Goal: Task Accomplishment & Management: Manage account settings

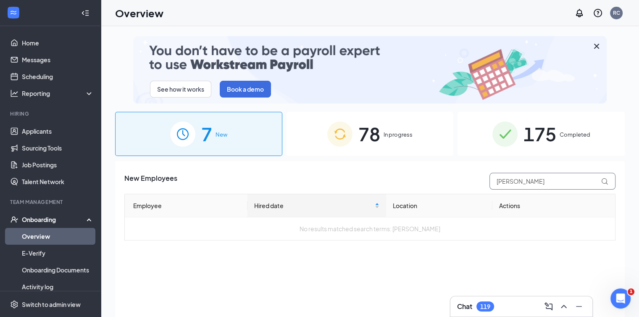
click at [532, 185] on input "[PERSON_NAME]" at bounding box center [552, 181] width 126 height 17
click at [398, 133] on span "In progress" at bounding box center [397, 134] width 29 height 8
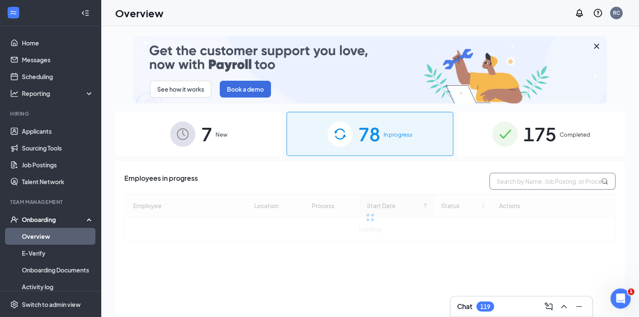
click at [517, 182] on input "text" at bounding box center [552, 181] width 126 height 17
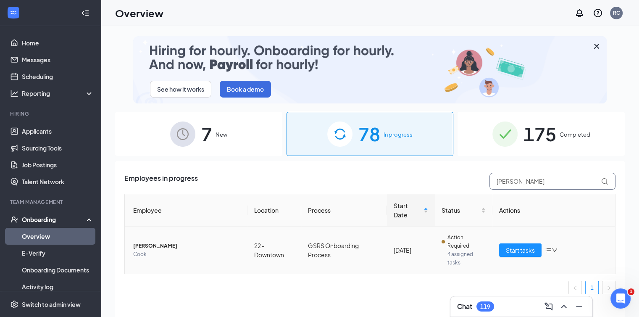
type input "[PERSON_NAME]"
click at [149, 243] on span "[PERSON_NAME]" at bounding box center [186, 245] width 107 height 8
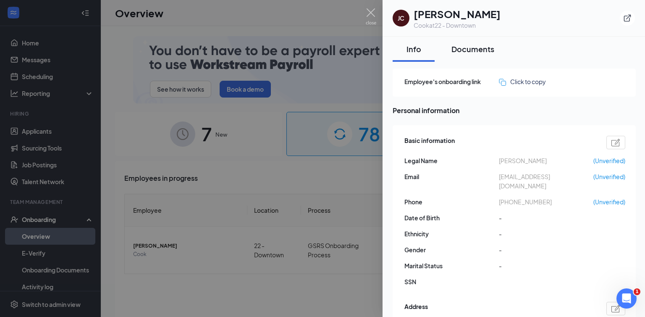
click at [474, 50] on div "Documents" at bounding box center [472, 49] width 43 height 10
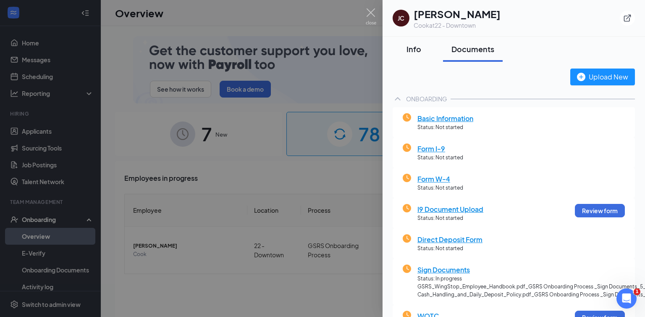
click at [418, 51] on div "Info" at bounding box center [413, 49] width 25 height 10
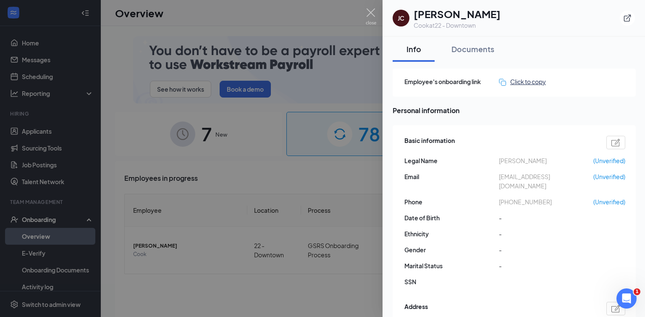
click at [512, 84] on div "Click to copy" at bounding box center [522, 81] width 47 height 9
click at [626, 21] on icon "ExternalLink" at bounding box center [627, 18] width 7 height 7
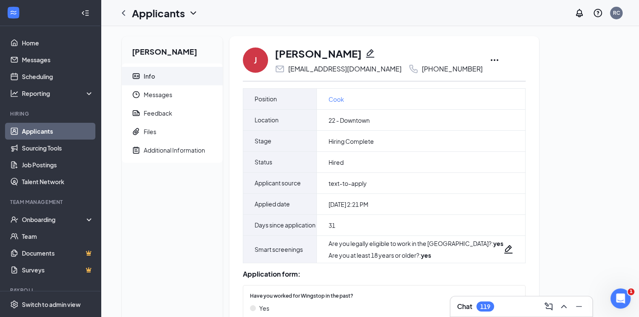
click at [489, 57] on icon "Ellipses" at bounding box center [494, 60] width 10 height 10
click at [124, 16] on icon "ChevronLeft" at bounding box center [123, 12] width 3 height 5
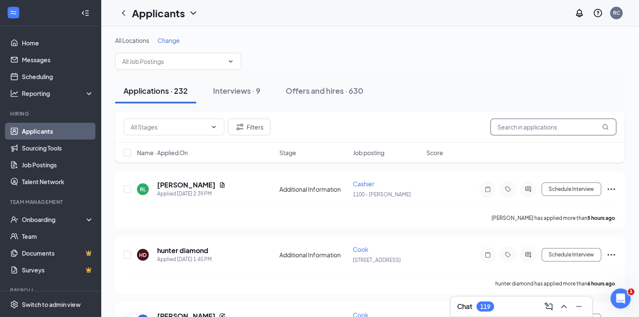
click at [560, 127] on input "text" at bounding box center [553, 126] width 126 height 17
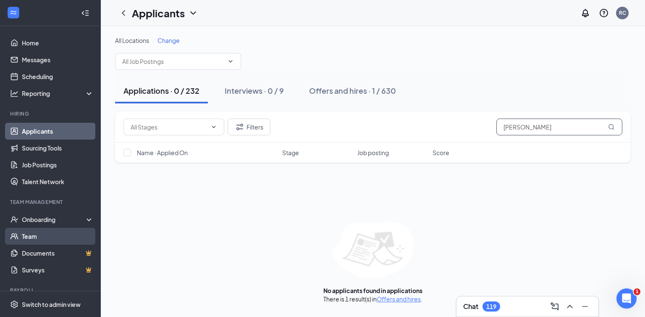
type input "[PERSON_NAME]"
click at [45, 239] on link "Team" at bounding box center [58, 236] width 72 height 17
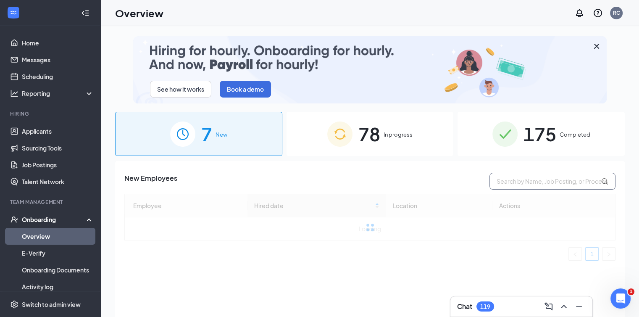
click at [546, 180] on input "text" at bounding box center [552, 181] width 126 height 17
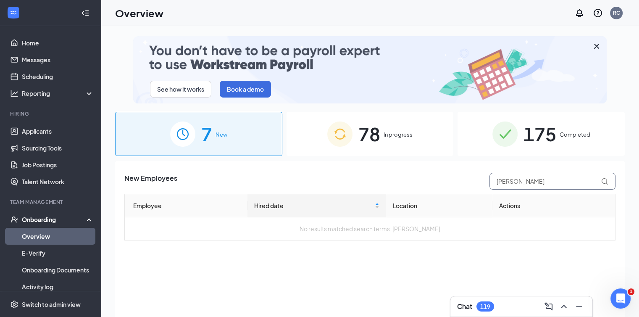
type input "[PERSON_NAME]"
click at [402, 139] on div "78 In progress" at bounding box center [369, 134] width 167 height 44
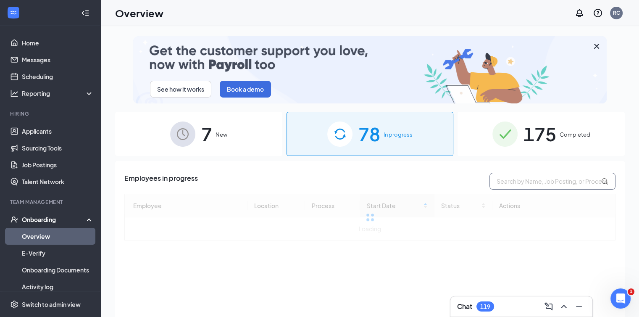
click at [506, 180] on input "text" at bounding box center [552, 181] width 126 height 17
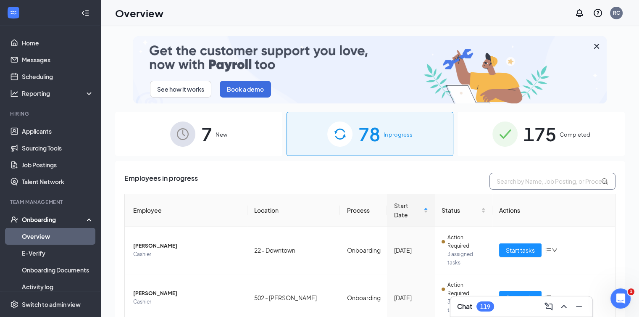
click at [506, 180] on input "text" at bounding box center [552, 181] width 126 height 17
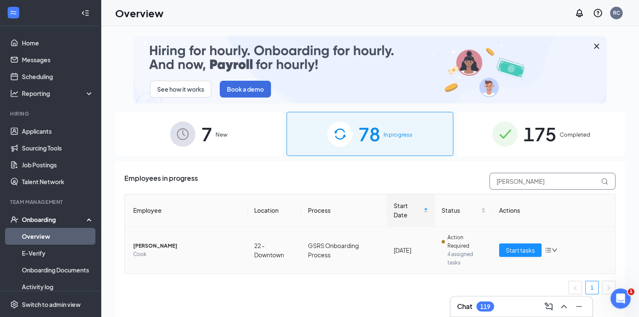
type input "[PERSON_NAME]"
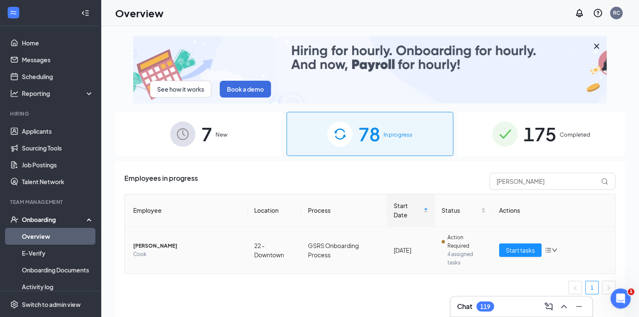
click at [551, 248] on icon "down" at bounding box center [554, 250] width 6 height 6
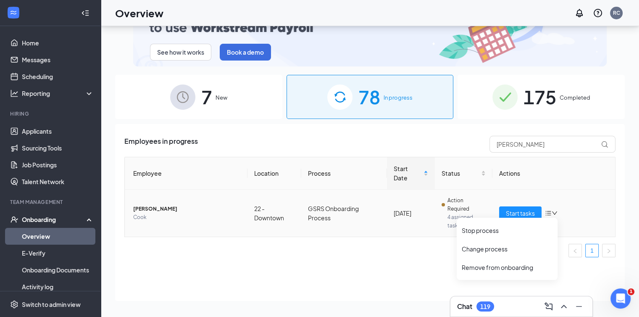
scroll to position [38, 0]
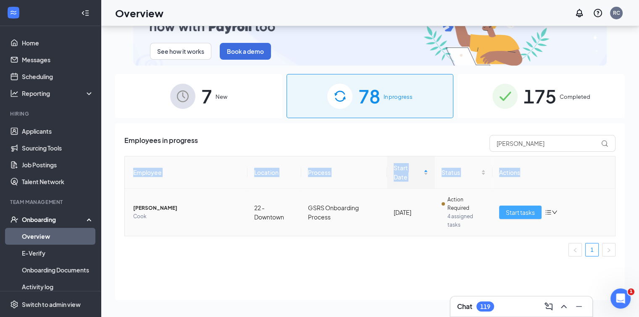
drag, startPoint x: 553, startPoint y: 183, endPoint x: 514, endPoint y: 207, distance: 45.6
click at [514, 207] on table "Employee Location Process Start Date Status Actions [PERSON_NAME] 22 - Downtown…" at bounding box center [369, 196] width 491 height 80
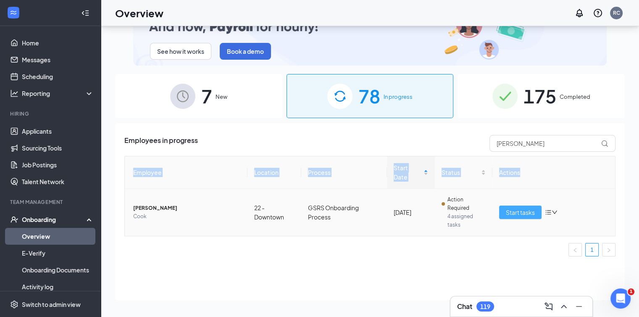
click at [514, 207] on button "Start tasks" at bounding box center [520, 211] width 42 height 13
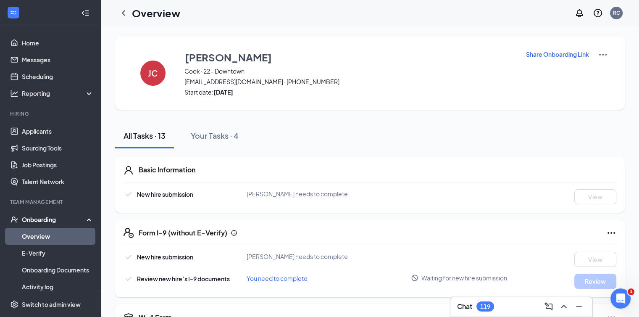
click at [607, 232] on icon "Ellipses" at bounding box center [611, 233] width 8 height 2
click at [132, 16] on h1 "Overview" at bounding box center [156, 13] width 48 height 14
click at [125, 10] on icon "ChevronLeft" at bounding box center [123, 12] width 3 height 5
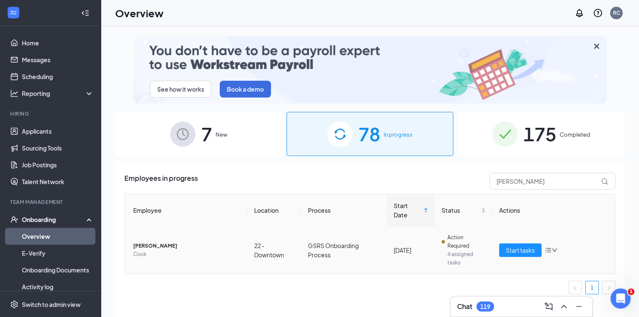
click at [160, 247] on span "[PERSON_NAME]" at bounding box center [186, 245] width 107 height 8
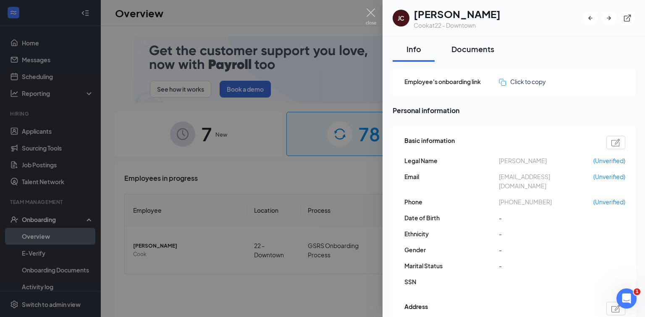
click at [474, 54] on button "Documents" at bounding box center [473, 49] width 60 height 25
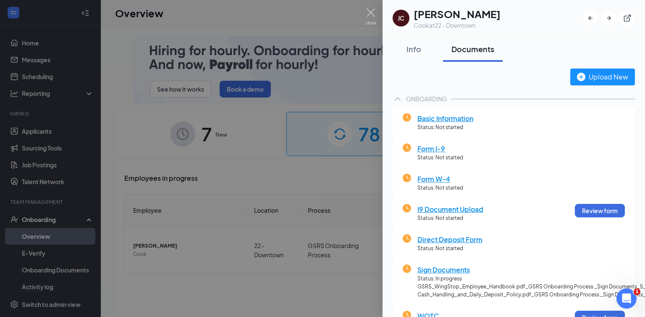
click at [439, 147] on span "Form I-9" at bounding box center [440, 148] width 46 height 10
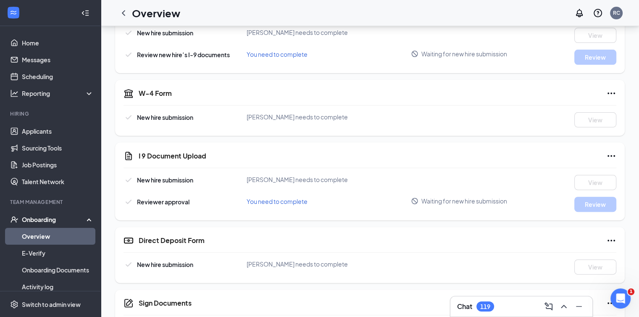
scroll to position [227, 0]
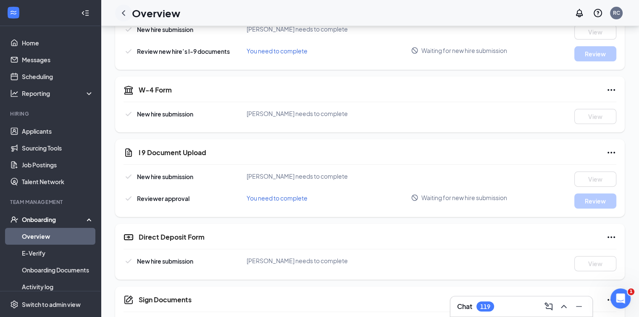
click at [128, 11] on icon "ChevronLeft" at bounding box center [123, 13] width 10 height 10
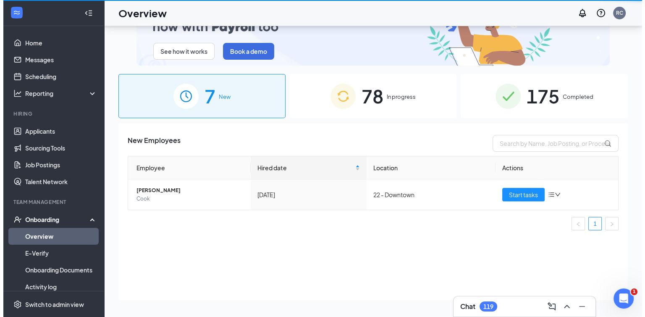
scroll to position [38, 0]
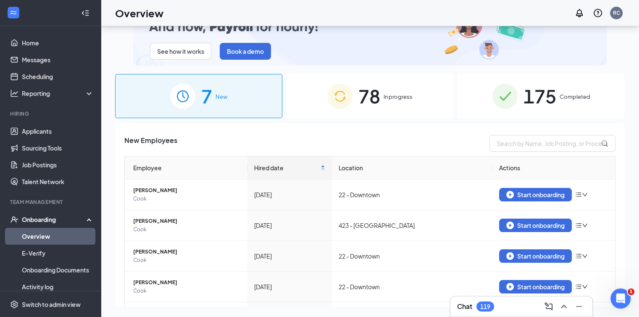
click at [401, 86] on div "78 In progress" at bounding box center [369, 96] width 167 height 44
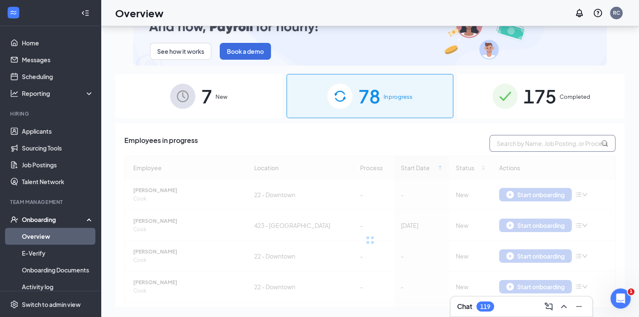
click at [524, 139] on input "text" at bounding box center [552, 143] width 126 height 17
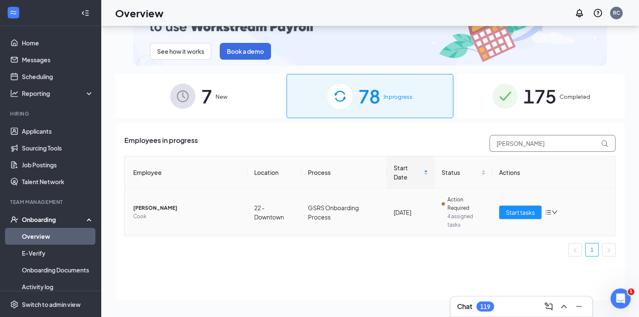
type input "[PERSON_NAME]"
click at [161, 204] on span "[PERSON_NAME]" at bounding box center [186, 208] width 107 height 8
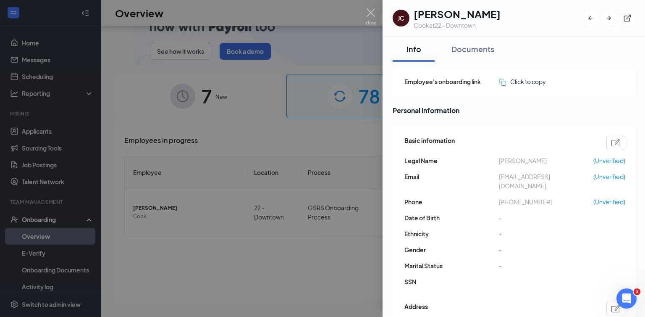
click at [621, 143] on div at bounding box center [615, 142] width 19 height 13
type input "[PHONE_NUMBER]"
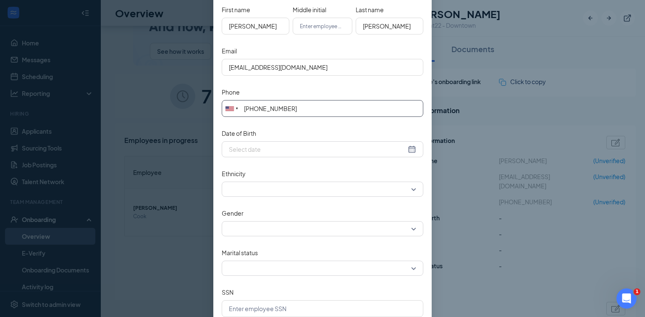
scroll to position [165, 0]
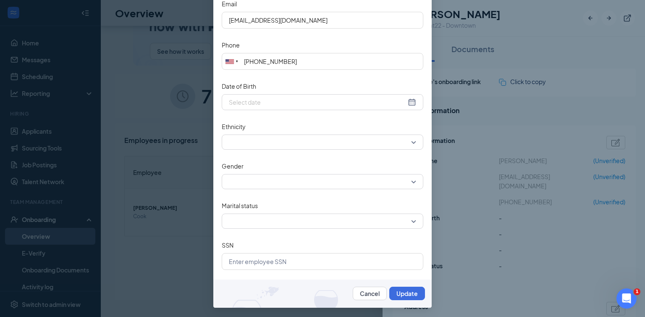
click at [471, 111] on div "Edit basic information Fields within Basic Information are used to prepare onbo…" at bounding box center [322, 158] width 645 height 317
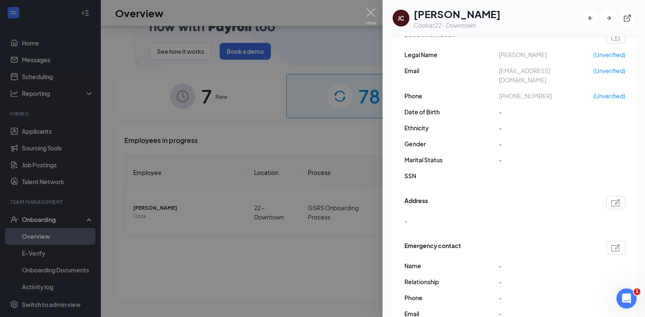
scroll to position [0, 0]
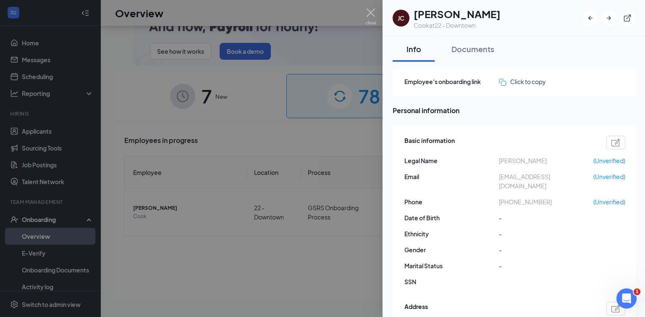
click at [622, 143] on div at bounding box center [615, 142] width 19 height 13
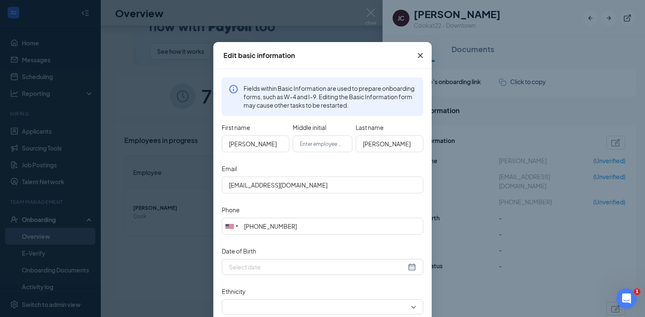
click at [418, 55] on icon "Cross" at bounding box center [420, 55] width 10 height 10
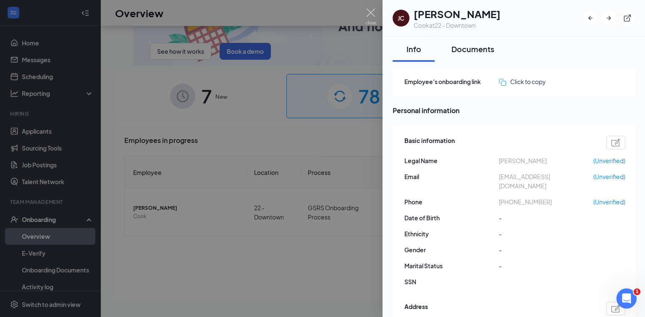
click at [482, 55] on button "Documents" at bounding box center [473, 49] width 60 height 25
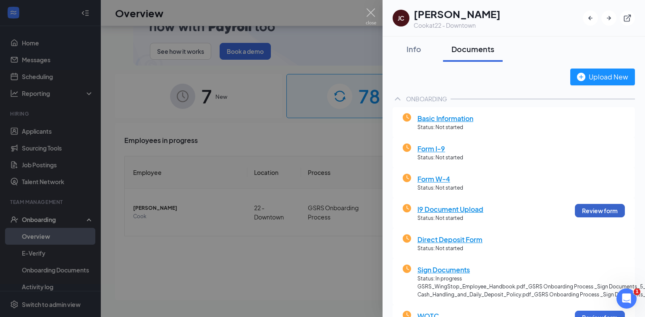
click at [581, 212] on button "Review form" at bounding box center [600, 210] width 50 height 13
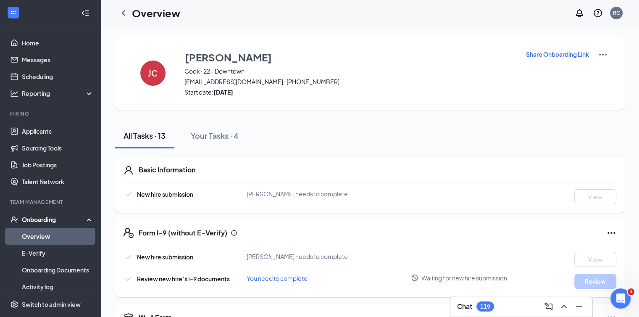
click at [601, 53] on img at bounding box center [602, 55] width 10 height 10
click at [477, 80] on span "[EMAIL_ADDRESS][DOMAIN_NAME] · [PHONE_NUMBER]" at bounding box center [349, 81] width 330 height 8
click at [125, 17] on icon "ChevronLeft" at bounding box center [123, 13] width 10 height 10
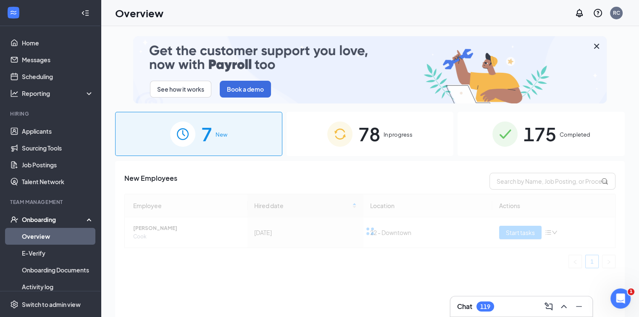
click at [362, 128] on span "78" at bounding box center [369, 133] width 22 height 29
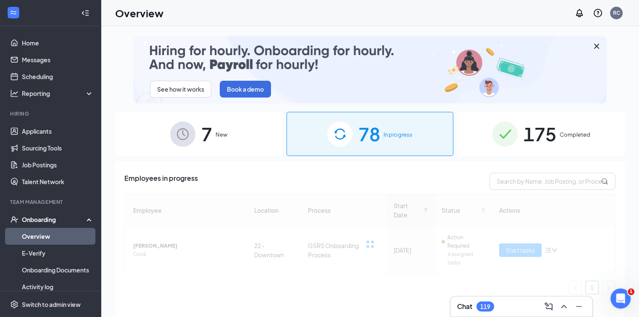
click at [382, 131] on div "78 In progress" at bounding box center [369, 134] width 167 height 44
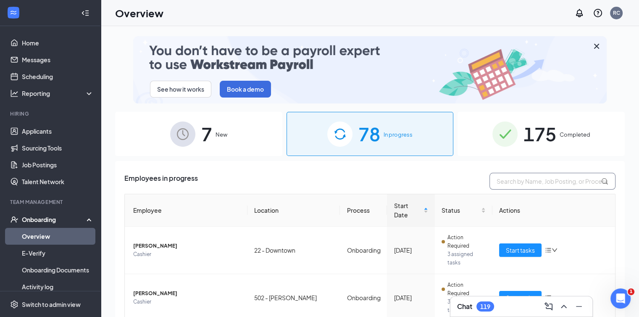
click at [489, 176] on input "text" at bounding box center [552, 181] width 126 height 17
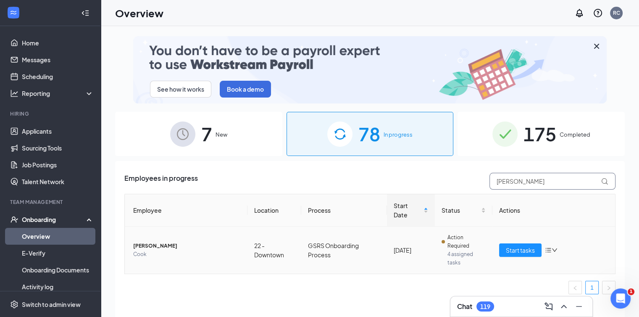
type input "[PERSON_NAME]"
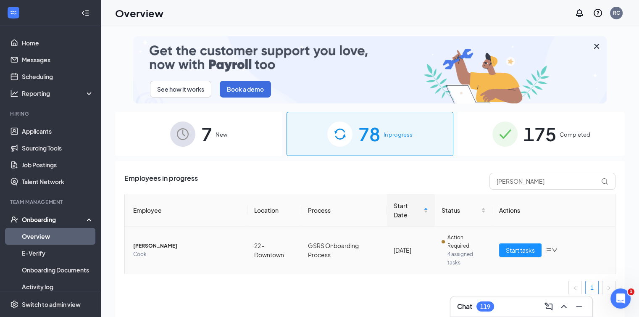
click at [156, 246] on span "[PERSON_NAME]" at bounding box center [186, 245] width 107 height 8
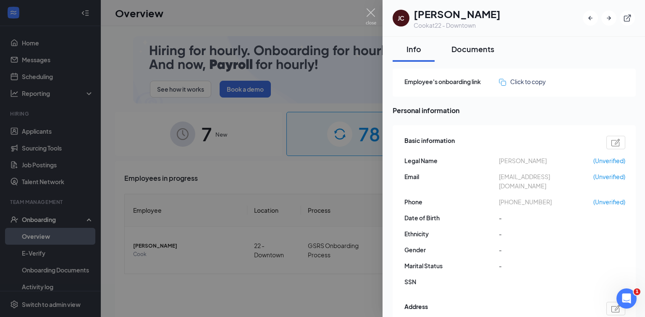
click at [479, 47] on div "Documents" at bounding box center [472, 49] width 43 height 10
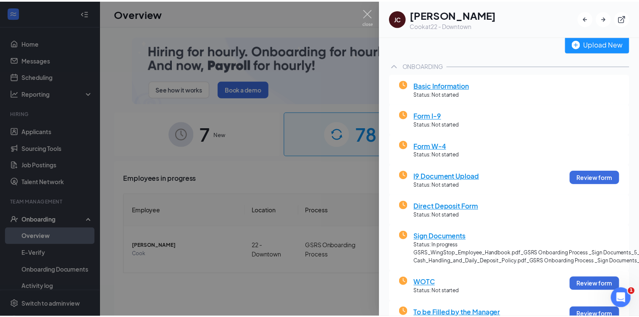
scroll to position [34, 0]
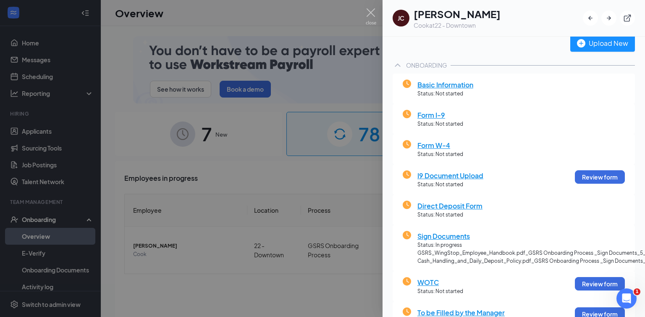
click at [430, 118] on span "Form I-9" at bounding box center [440, 115] width 46 height 10
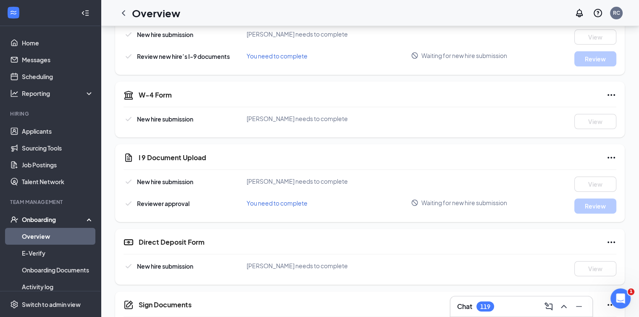
scroll to position [227, 0]
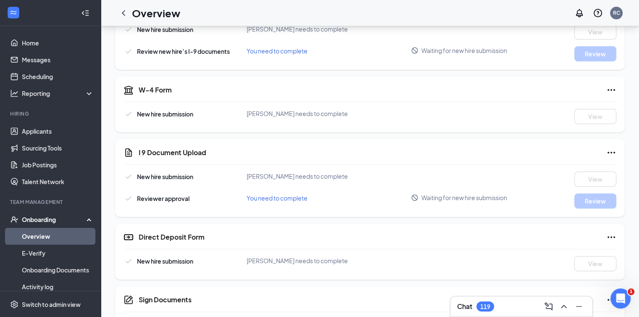
click at [613, 85] on icon "Ellipses" at bounding box center [611, 90] width 10 height 10
click at [571, 86] on div "W-4 Form" at bounding box center [377, 90] width 477 height 10
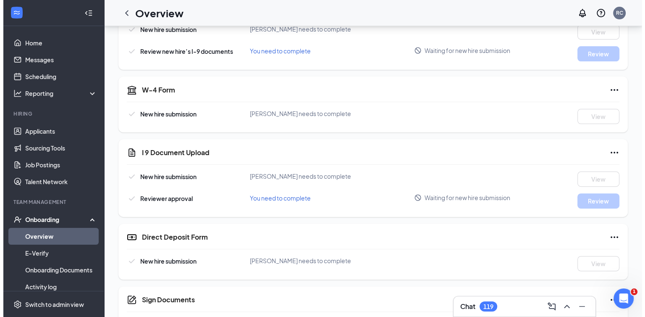
scroll to position [0, 0]
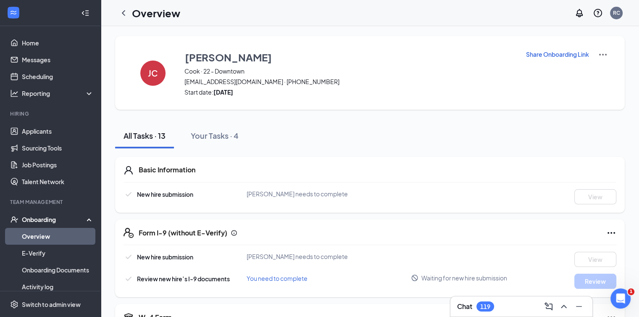
click at [602, 53] on img at bounding box center [602, 55] width 10 height 10
click at [600, 71] on span "View details" at bounding box center [602, 69] width 33 height 9
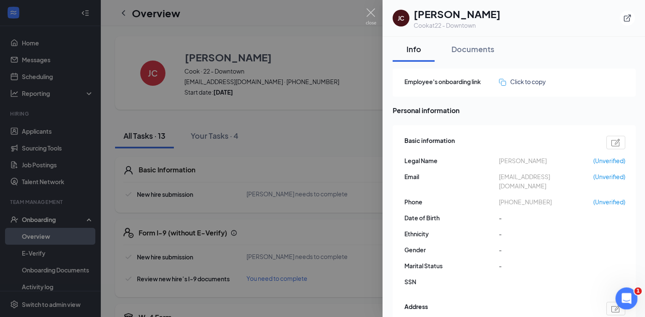
click at [633, 298] on div "Open Intercom Messenger" at bounding box center [625, 297] width 28 height 28
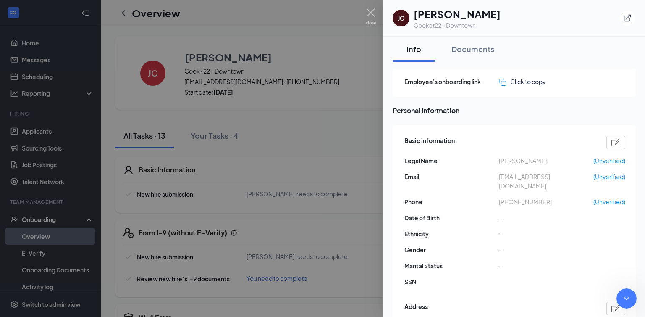
type textarea "h"
type textarea "Hi I am trying to resend the onboarding link but I can't view the button for th…"
click at [357, 107] on div at bounding box center [322, 158] width 645 height 317
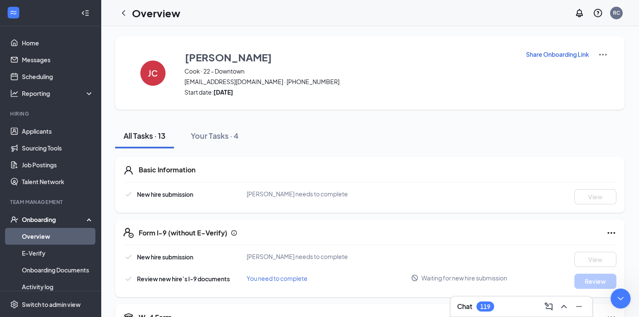
click at [127, 15] on icon "ChevronLeft" at bounding box center [123, 13] width 10 height 10
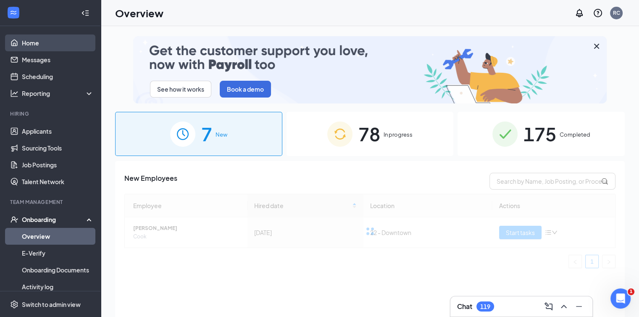
click at [45, 46] on link "Home" at bounding box center [58, 42] width 72 height 17
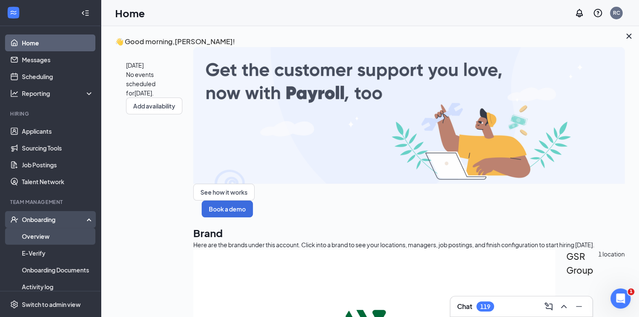
click at [39, 232] on link "Overview" at bounding box center [58, 236] width 72 height 17
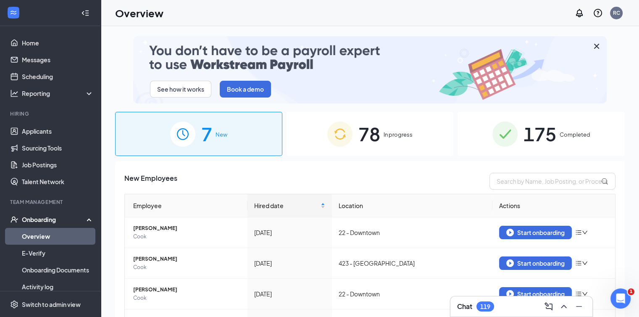
click at [406, 140] on div "78 In progress" at bounding box center [369, 134] width 167 height 44
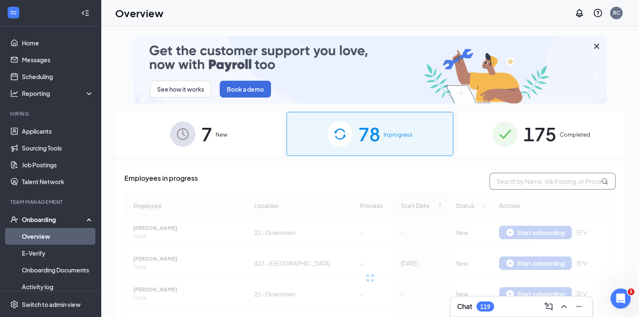
click at [532, 181] on input "text" at bounding box center [552, 181] width 126 height 17
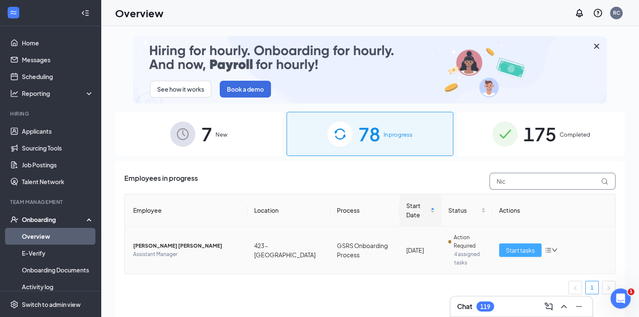
type input "Nic"
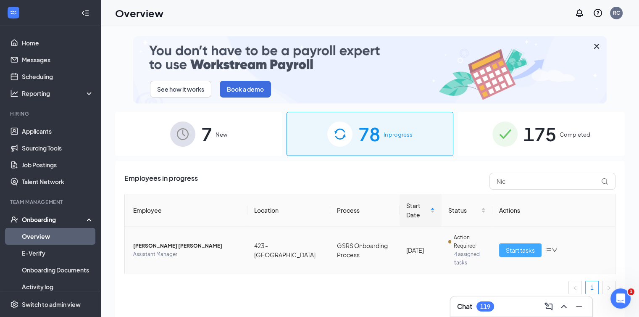
click at [519, 245] on span "Start tasks" at bounding box center [520, 249] width 29 height 9
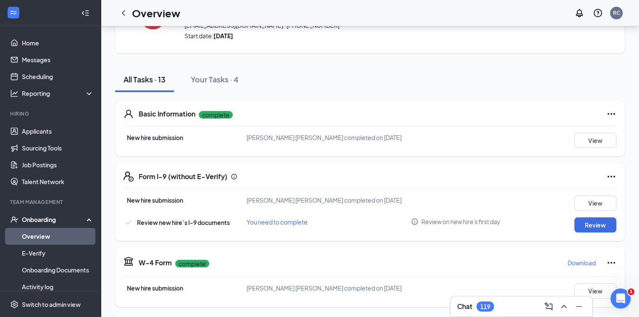
scroll to position [55, 0]
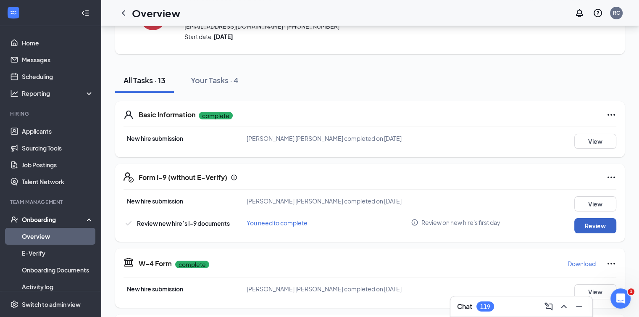
click at [589, 225] on button "Review" at bounding box center [595, 225] width 42 height 15
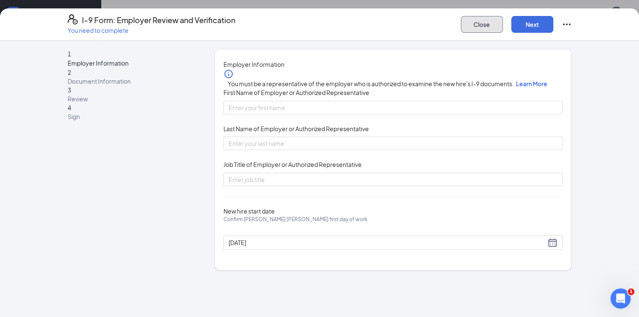
click at [503, 21] on button "Close" at bounding box center [482, 24] width 42 height 17
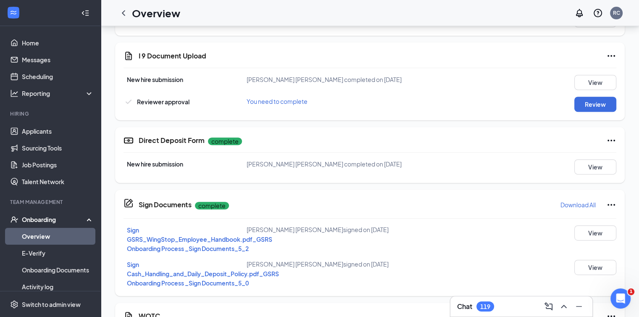
scroll to position [306, 0]
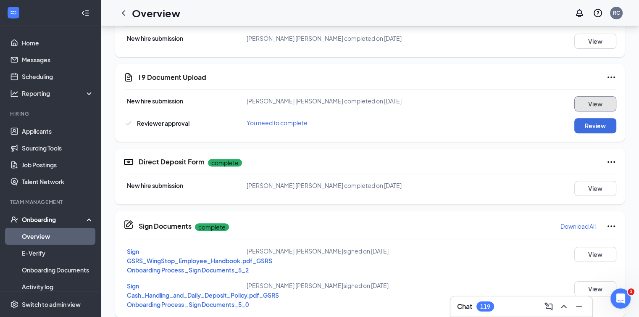
click at [592, 100] on button "View" at bounding box center [595, 103] width 42 height 15
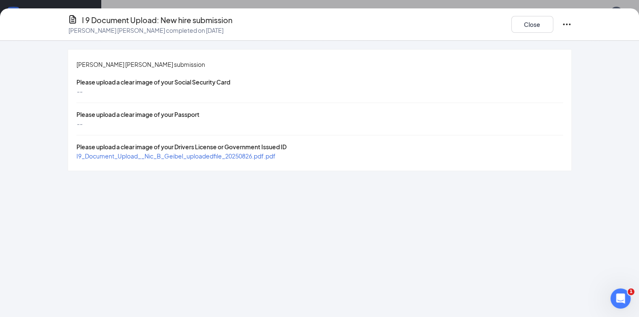
click at [175, 154] on span "I9_Document_Upload__Nic_B_Geibel_uploadedfile_20250826.pdf.pdf" at bounding box center [175, 156] width 199 height 8
click at [553, 27] on button "Close" at bounding box center [532, 24] width 42 height 17
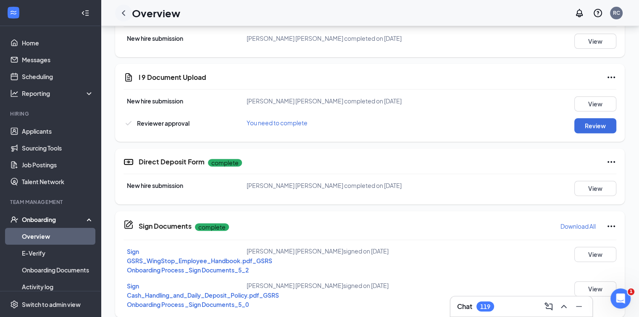
click at [123, 14] on icon "ChevronLeft" at bounding box center [123, 12] width 3 height 5
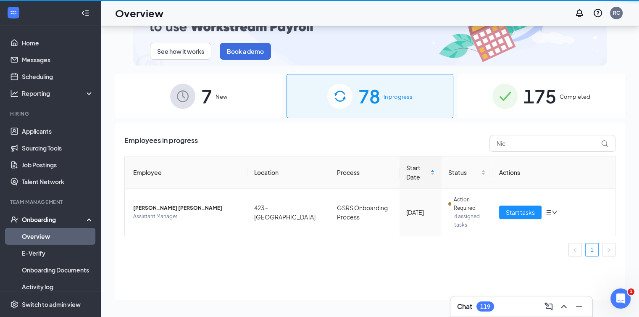
scroll to position [38, 0]
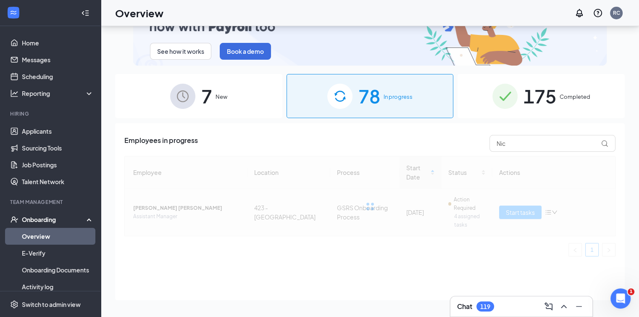
click at [154, 204] on div at bounding box center [369, 206] width 491 height 100
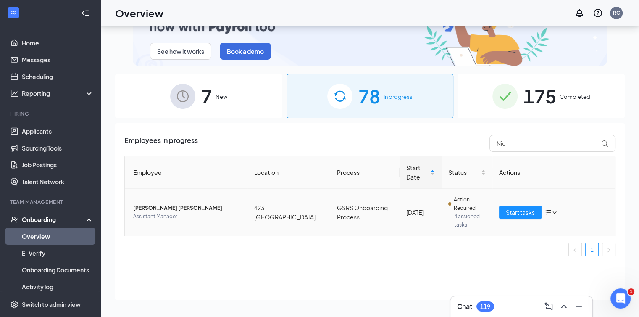
click at [151, 204] on span "[PERSON_NAME] [PERSON_NAME]" at bounding box center [186, 208] width 107 height 8
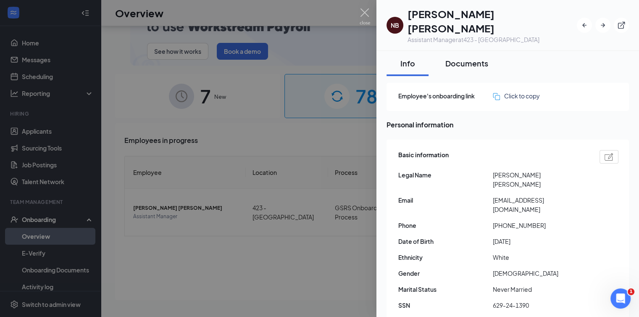
click at [461, 58] on div "Documents" at bounding box center [466, 63] width 43 height 10
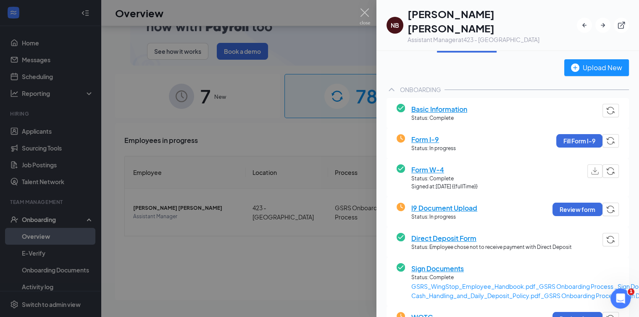
scroll to position [24, 0]
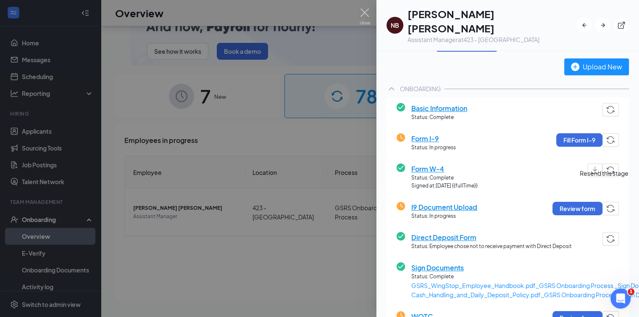
click at [606, 204] on img "button" at bounding box center [610, 208] width 9 height 8
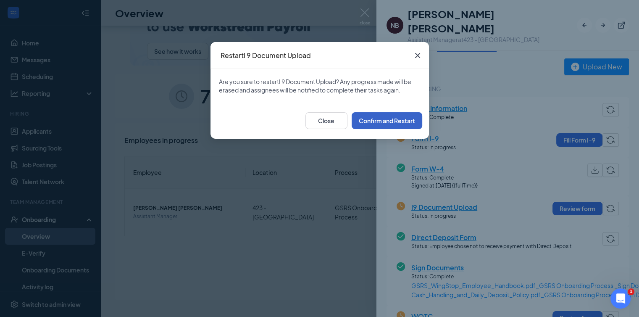
click at [401, 126] on button "Confirm and Restart" at bounding box center [386, 120] width 71 height 17
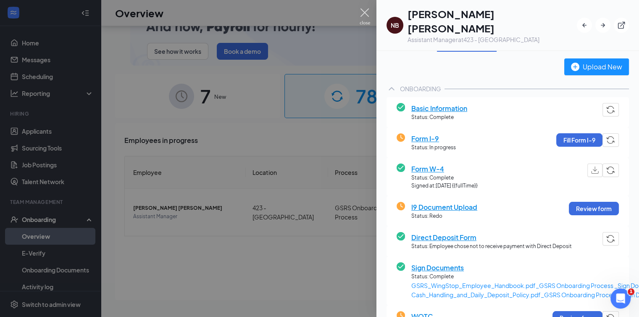
click at [359, 13] on img at bounding box center [364, 16] width 10 height 16
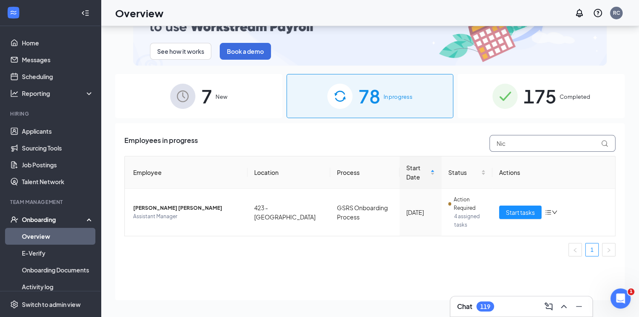
click at [519, 148] on input "Nic" at bounding box center [552, 143] width 126 height 17
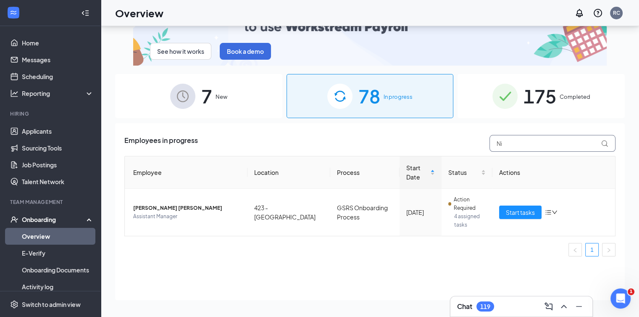
type input "N"
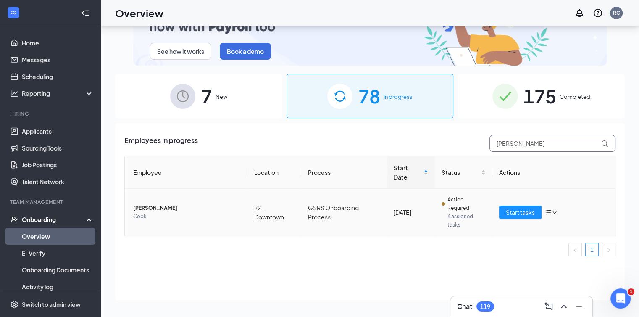
type input "[PERSON_NAME]"
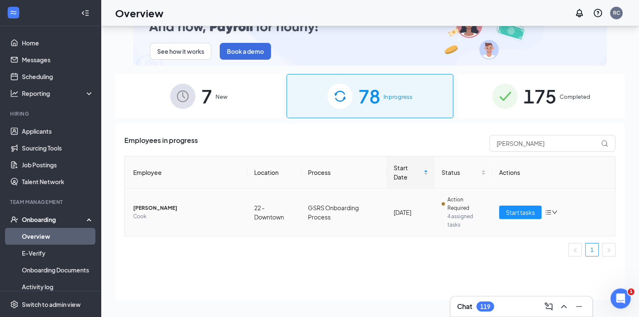
click at [146, 209] on span "[PERSON_NAME]" at bounding box center [186, 208] width 107 height 8
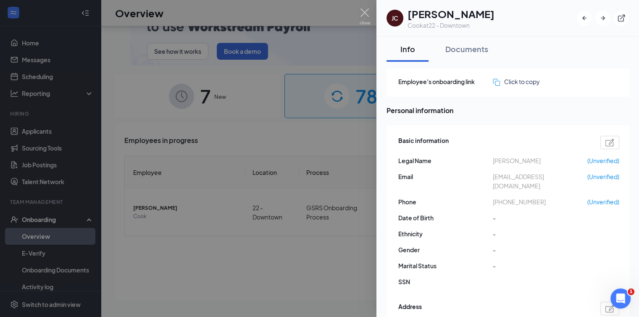
click at [613, 146] on img at bounding box center [609, 143] width 9 height 8
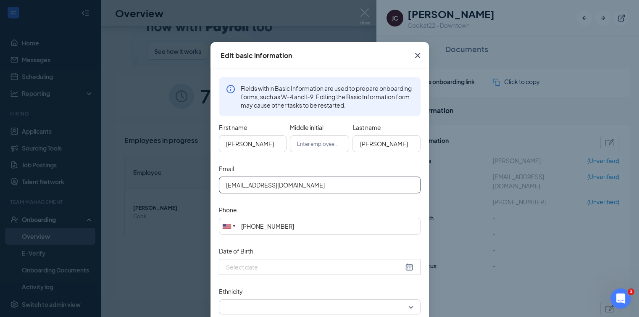
click at [353, 183] on input "[EMAIL_ADDRESS][DOMAIN_NAME]" at bounding box center [320, 184] width 202 height 17
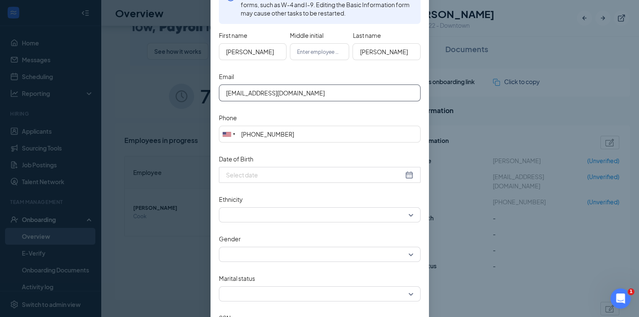
scroll to position [165, 0]
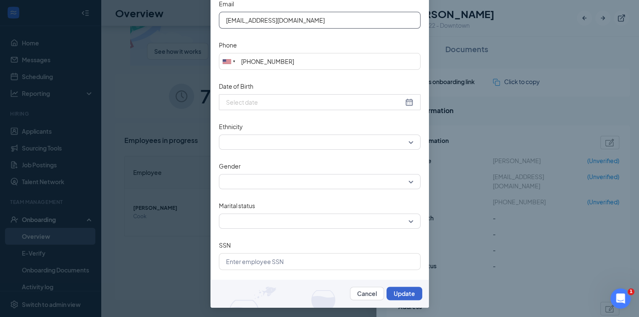
type input "[EMAIL_ADDRESS][DOMAIN_NAME]"
click at [398, 293] on button "Update" at bounding box center [404, 292] width 36 height 13
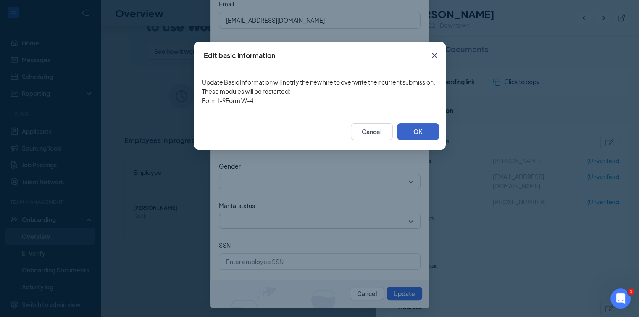
click at [423, 140] on button "OK" at bounding box center [418, 131] width 42 height 17
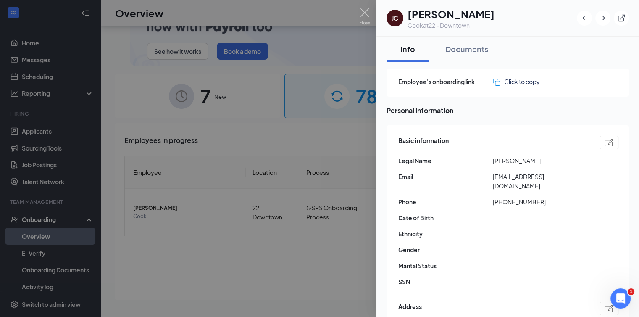
scroll to position [0, 0]
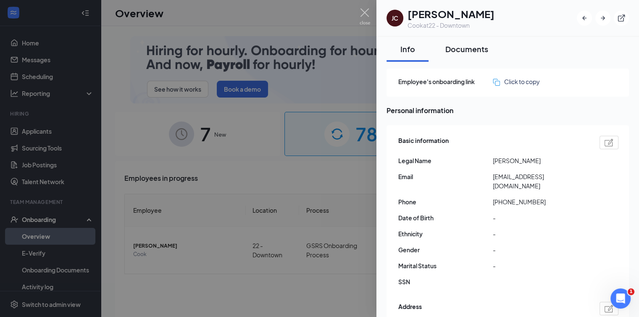
click at [471, 51] on div "Documents" at bounding box center [466, 49] width 43 height 10
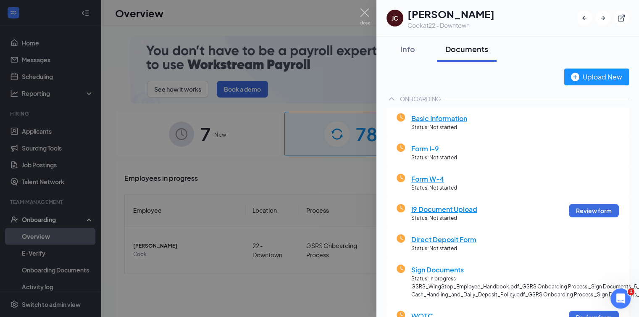
click at [391, 101] on icon "ChevronUp" at bounding box center [391, 99] width 10 height 10
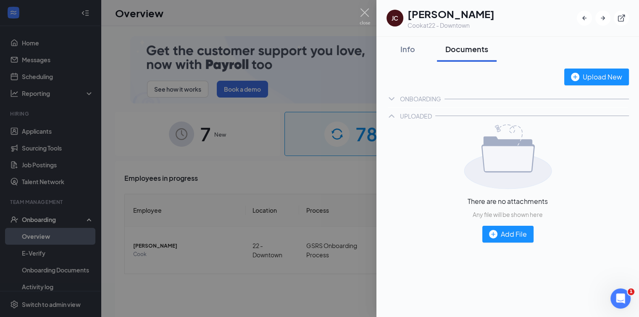
click at [391, 101] on icon "ChevronDown" at bounding box center [391, 99] width 10 height 10
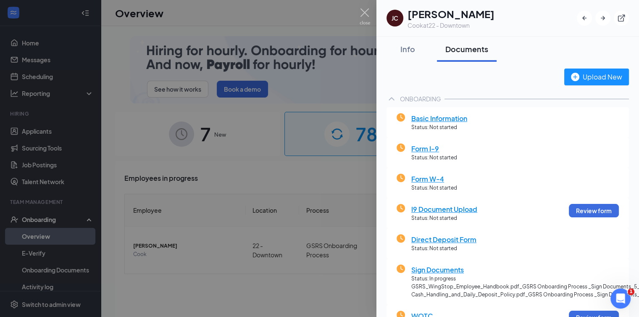
click at [345, 156] on div at bounding box center [319, 158] width 639 height 317
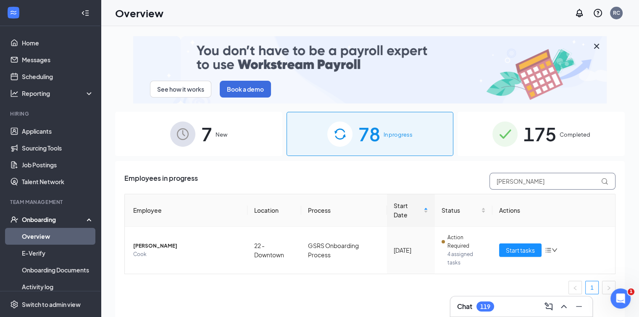
click at [528, 175] on input "[PERSON_NAME]" at bounding box center [552, 181] width 126 height 17
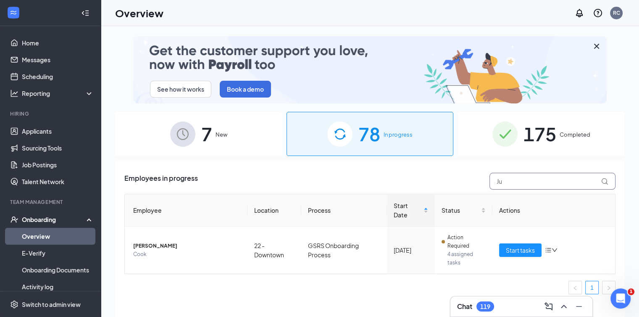
type input "J"
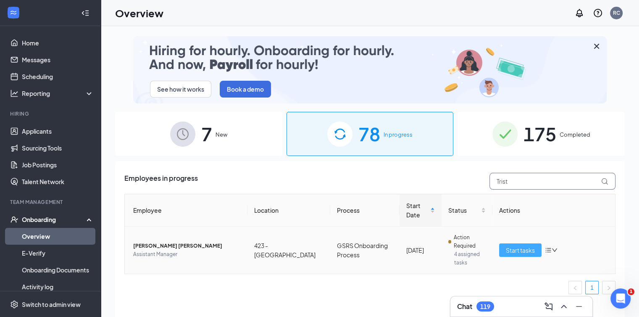
type input "Trist"
click at [514, 249] on span "Start tasks" at bounding box center [520, 249] width 29 height 9
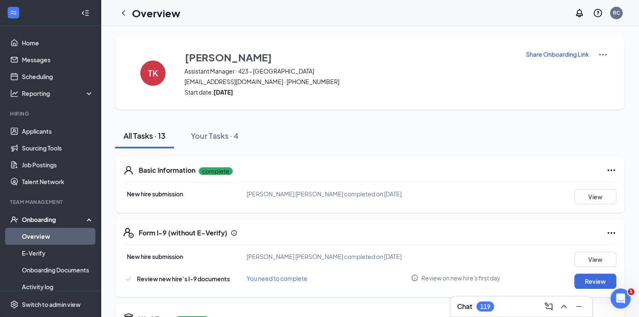
scroll to position [213, 0]
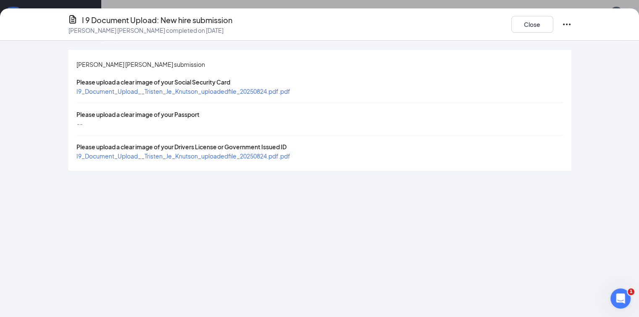
click at [251, 91] on span "I9_Document_Upload__Tristen_Je_Knutson_uploadedfile_20250824.pdf.pdf" at bounding box center [183, 91] width 214 height 8
click at [214, 154] on span "I9_Document_Upload__Tristen_Je_Knutson_uploadedfile_20250824.pdf.pdf" at bounding box center [183, 156] width 214 height 8
click at [553, 26] on button "Close" at bounding box center [532, 24] width 42 height 17
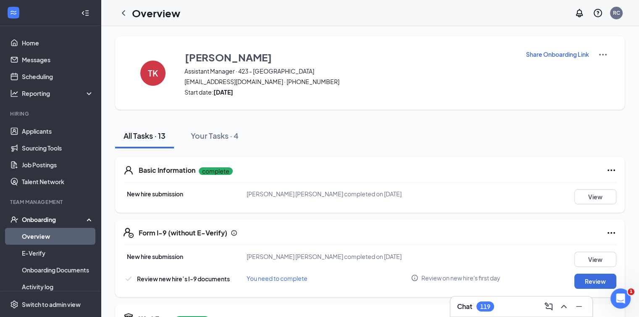
scroll to position [126, 0]
click at [592, 251] on button "View" at bounding box center [595, 258] width 42 height 15
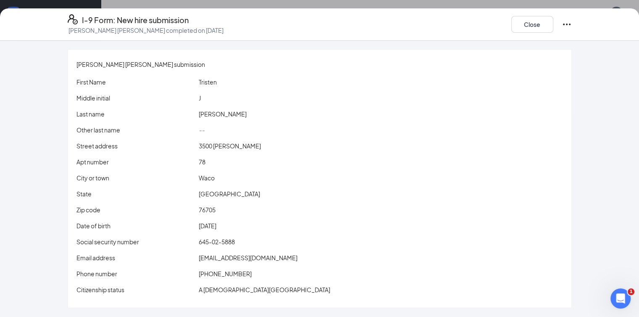
scroll to position [176, 0]
click at [553, 31] on button "Close" at bounding box center [532, 24] width 42 height 17
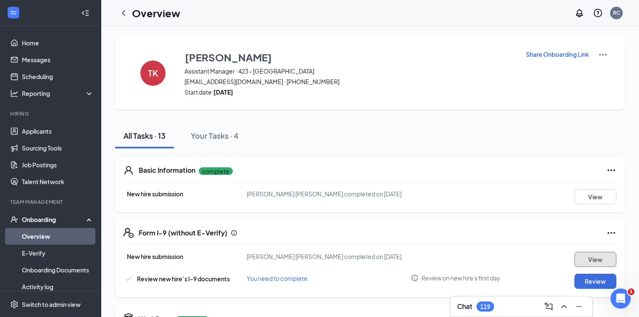
scroll to position [195, 0]
click at [593, 273] on button "Review" at bounding box center [595, 280] width 42 height 15
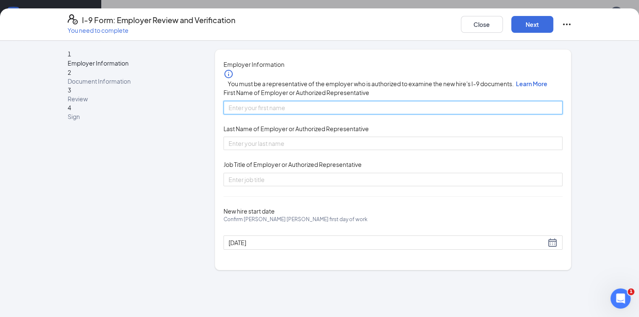
click at [336, 114] on input "First Name of Employer or Authorized Representative" at bounding box center [392, 107] width 339 height 13
type input "[PERSON_NAME]"
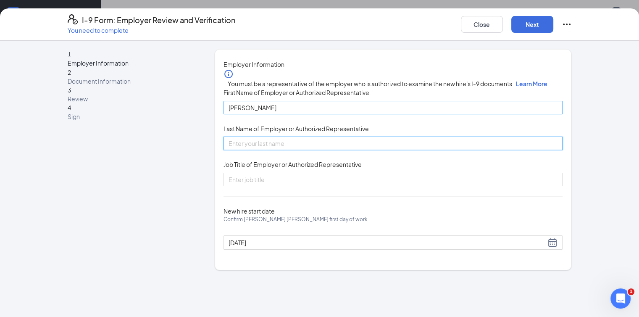
type input "Crvenkovski"
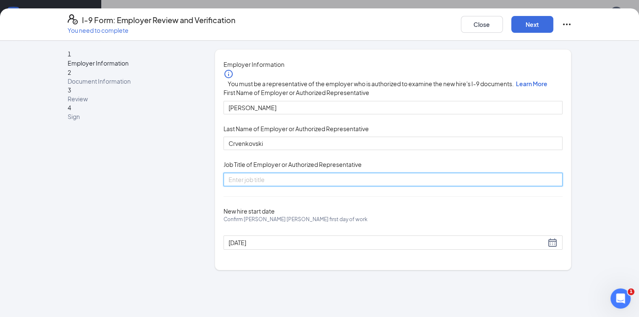
click at [276, 186] on input "Job Title of Employer or Authorized Representative" at bounding box center [392, 179] width 339 height 13
type input "DO"
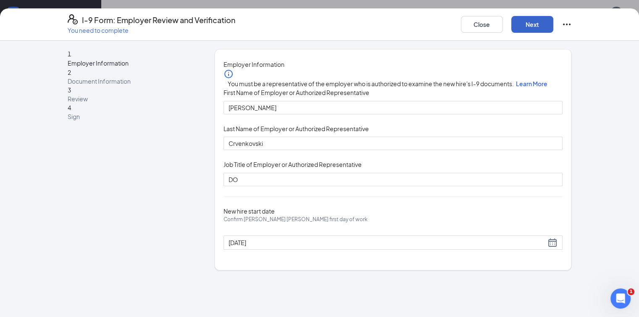
click at [553, 24] on button "Next" at bounding box center [532, 24] width 42 height 17
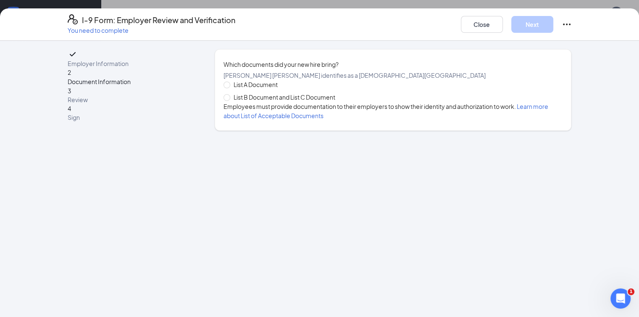
click at [253, 102] on span "List B Document and List C Document" at bounding box center [284, 96] width 108 height 9
click at [229, 100] on input "List B Document and List C Document" at bounding box center [226, 97] width 6 height 6
radio input "true"
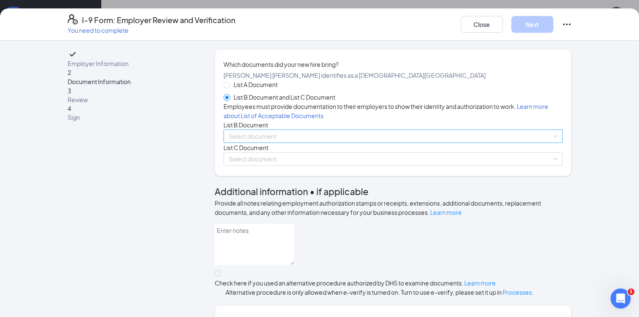
click at [265, 143] on div "Select document List B Documents Driver’s License issued by U.S State or outlyi…" at bounding box center [392, 135] width 339 height 13
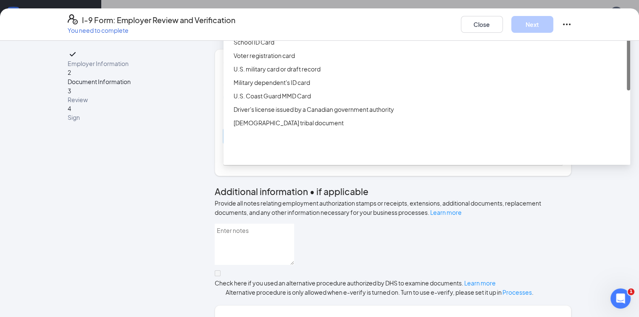
click at [277, 33] on div "ID Card issued by federal, state, or local government agency" at bounding box center [428, 28] width 391 height 9
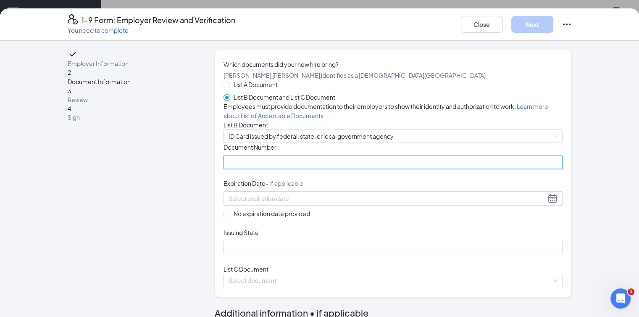
click at [246, 169] on input "Document Number" at bounding box center [392, 161] width 339 height 13
type input "49972275"
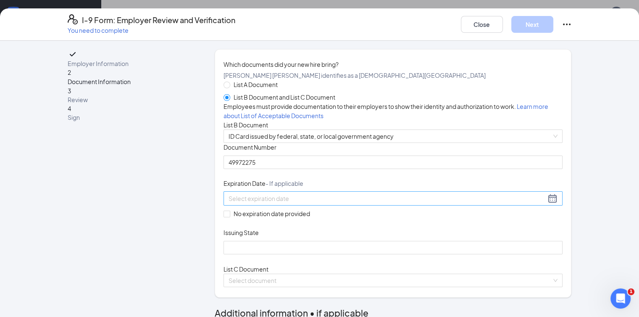
click at [228, 203] on input at bounding box center [386, 198] width 317 height 9
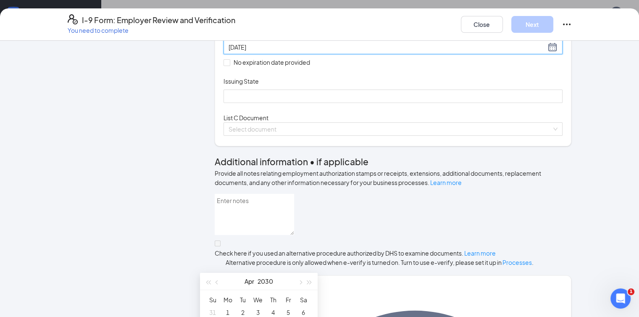
scroll to position [152, 0]
click at [227, 284] on div "[DATE]" at bounding box center [258, 280] width 73 height 17
type input "[DATE]"
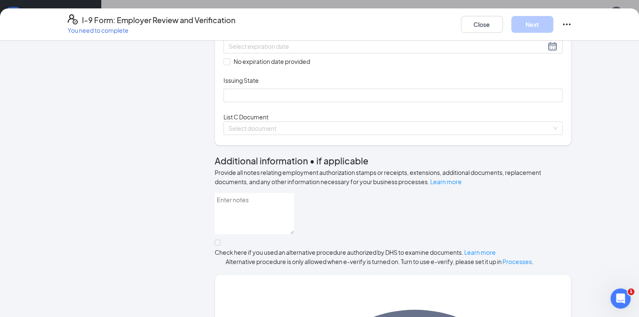
click at [363, 102] on div "Document Title ID Card issued by federal, state, or local government agency Doc…" at bounding box center [392, 46] width 339 height 111
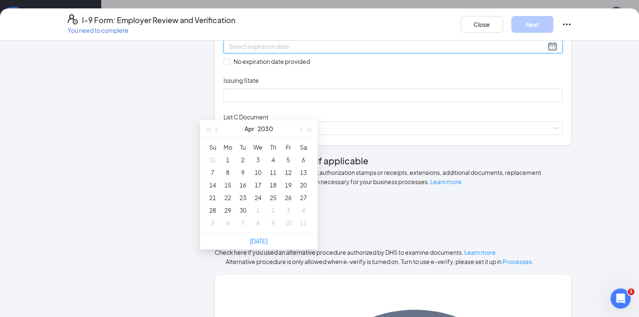
click at [314, 51] on input at bounding box center [386, 46] width 317 height 9
click at [263, 183] on td "17" at bounding box center [257, 184] width 15 height 13
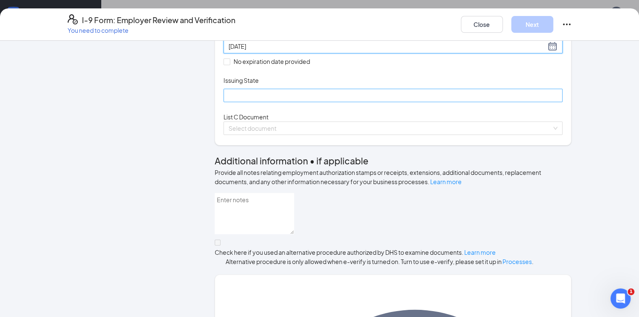
type input "[DATE]"
click at [279, 102] on input "Issuing State" at bounding box center [392, 95] width 339 height 13
type input "[US_STATE]"
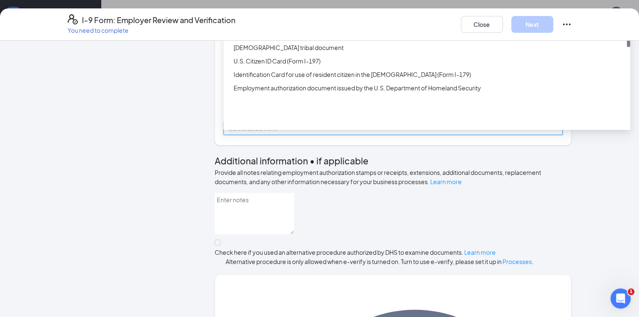
click at [272, 134] on input "search" at bounding box center [389, 128] width 323 height 13
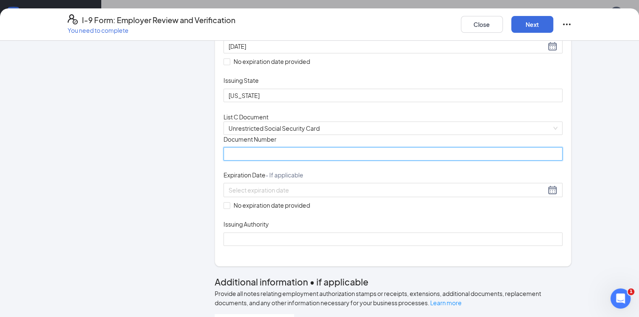
click at [226, 160] on input "Document Number" at bounding box center [392, 153] width 339 height 13
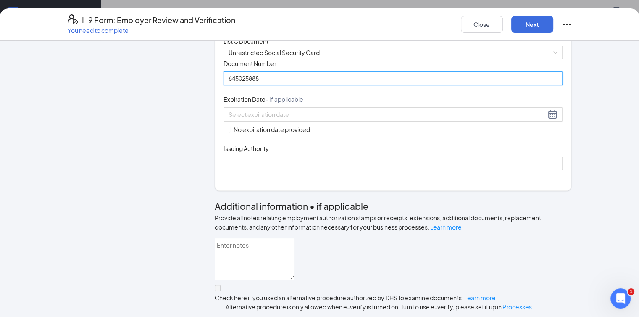
scroll to position [228, 0]
type input "645025888"
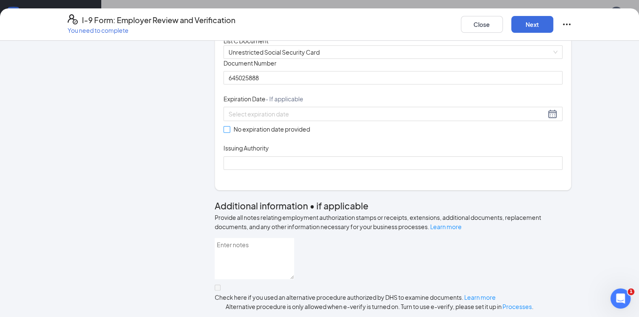
click at [230, 134] on span "No expiration date provided" at bounding box center [271, 128] width 83 height 9
click at [223, 132] on input "No expiration date provided" at bounding box center [226, 129] width 6 height 6
checkbox input "true"
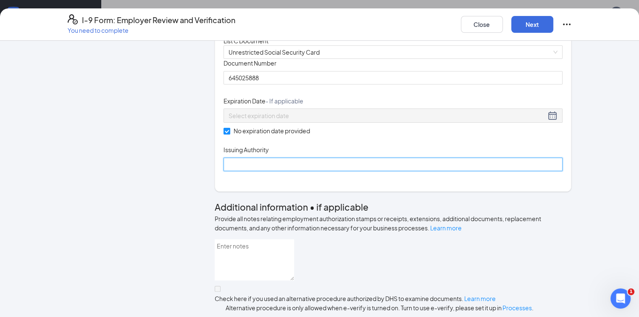
click at [223, 171] on input "Issuing Authority" at bounding box center [392, 163] width 339 height 13
type input "[GEOGRAPHIC_DATA]"
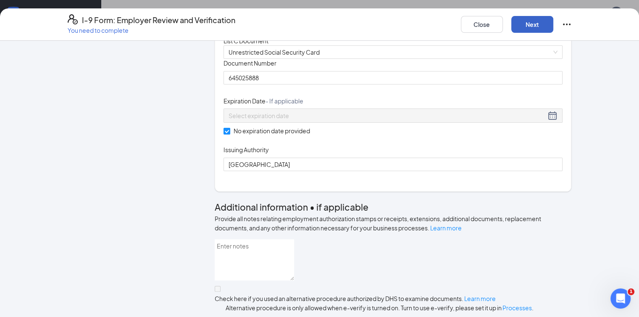
click at [553, 25] on button "Next" at bounding box center [532, 24] width 42 height 17
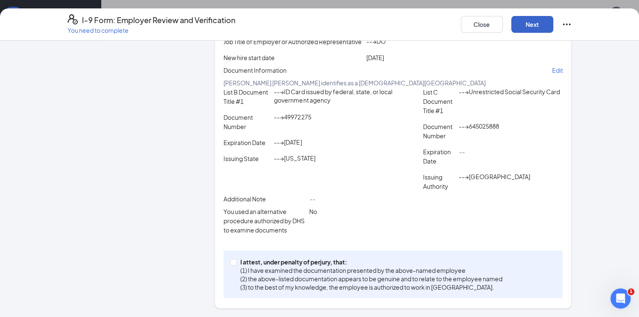
scroll to position [128, 0]
click at [553, 22] on button "Next" at bounding box center [532, 24] width 42 height 17
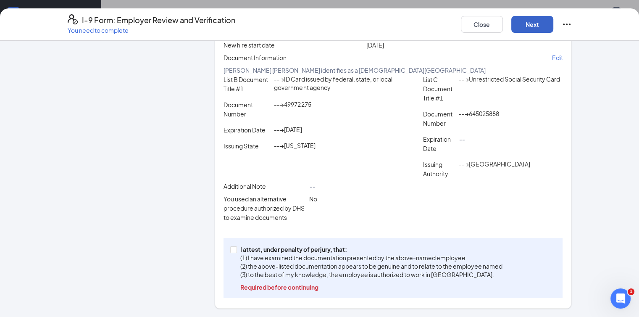
click at [553, 26] on button "Next" at bounding box center [532, 24] width 42 height 17
click at [230, 251] on input "I attest, under penalty of [PERSON_NAME], that: (1) I have examined the documen…" at bounding box center [233, 249] width 6 height 6
checkbox input "true"
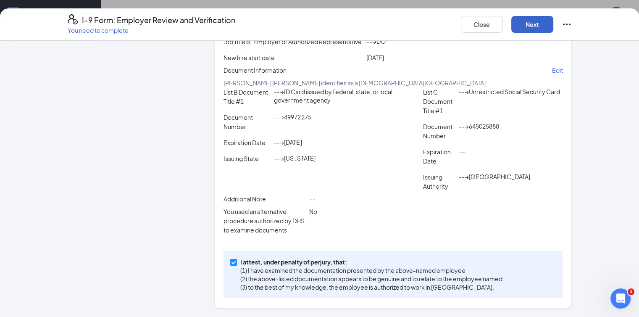
click at [553, 21] on button "Next" at bounding box center [532, 24] width 42 height 17
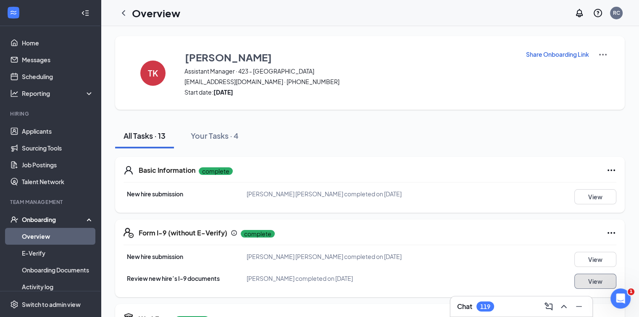
scroll to position [213, 0]
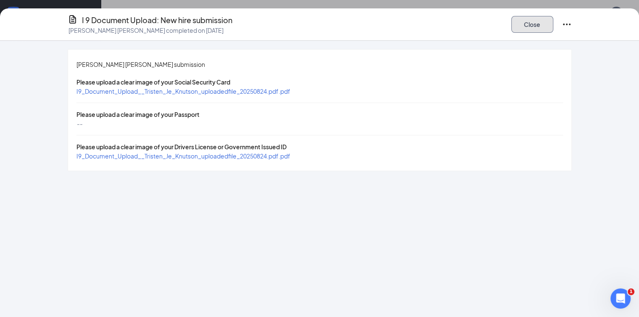
click at [553, 17] on button "Close" at bounding box center [532, 24] width 42 height 17
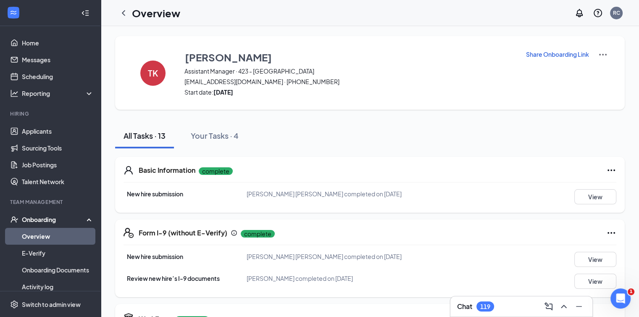
click at [573, 188] on span "Mark as complete" at bounding box center [573, 186] width 49 height 8
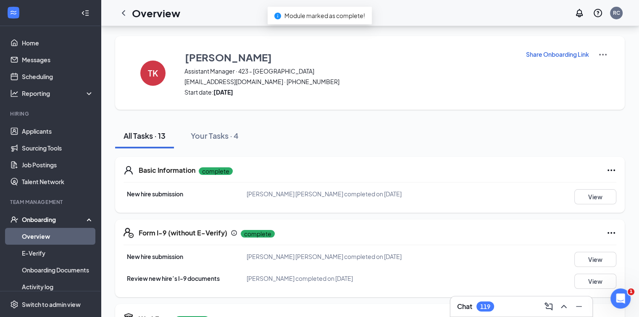
scroll to position [166, 0]
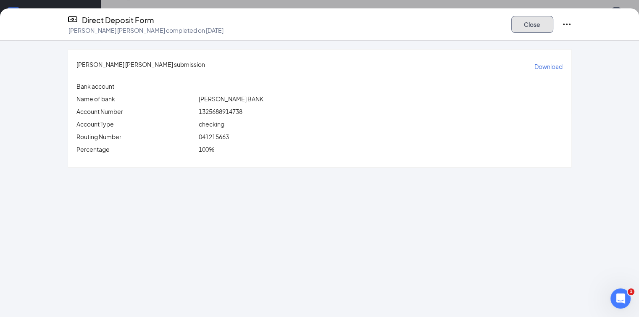
click at [553, 23] on button "Close" at bounding box center [532, 24] width 42 height 17
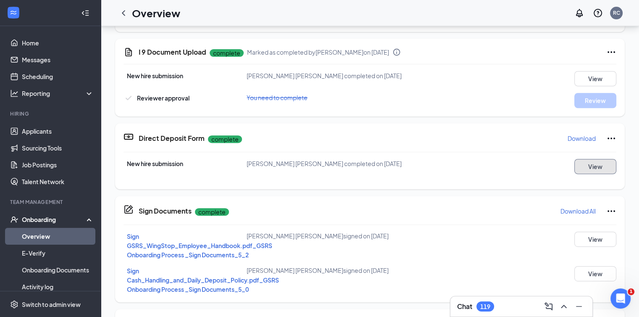
scroll to position [333, 0]
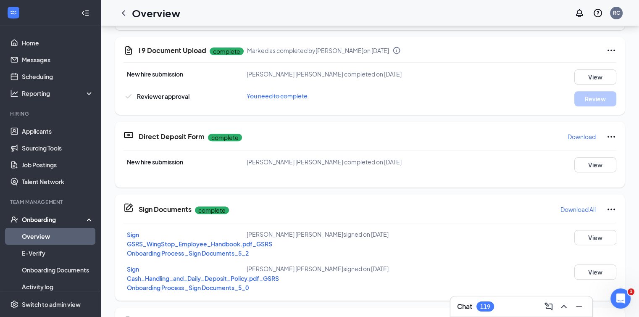
click at [606, 315] on icon "Ellipses" at bounding box center [611, 320] width 10 height 10
click at [587, 119] on span "Mark as complete" at bounding box center [573, 123] width 49 height 8
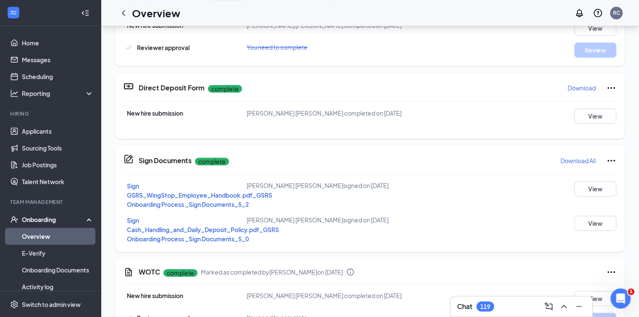
scroll to position [381, 0]
click at [583, 156] on span "Mark as complete" at bounding box center [573, 159] width 49 height 8
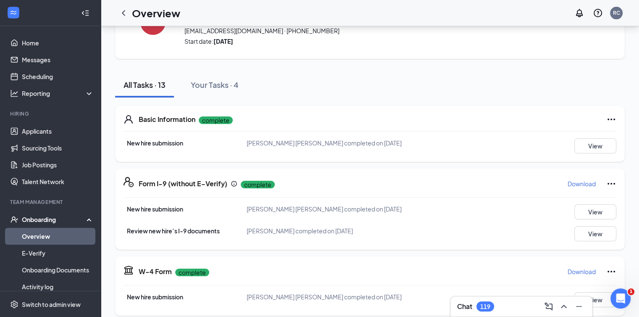
scroll to position [0, 0]
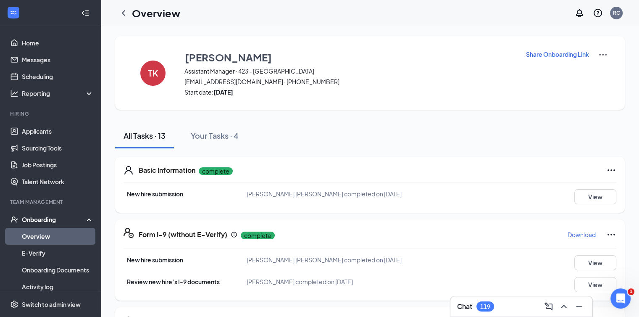
click at [151, 21] on div "Overview RC" at bounding box center [370, 13] width 538 height 26
drag, startPoint x: 151, startPoint y: 21, endPoint x: 163, endPoint y: 8, distance: 17.8
click at [163, 8] on div "Overview RC" at bounding box center [370, 13] width 538 height 26
click at [163, 8] on h1 "Overview" at bounding box center [156, 13] width 48 height 14
click at [122, 12] on icon "ChevronLeft" at bounding box center [123, 13] width 10 height 10
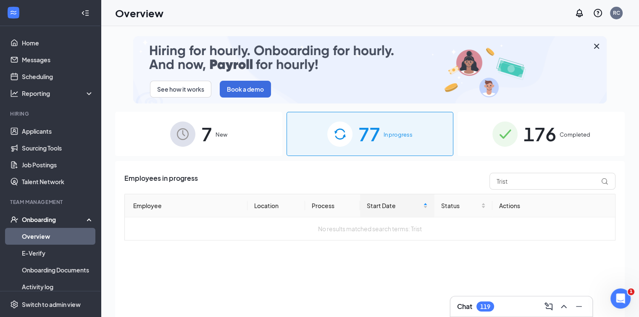
click at [561, 134] on span "Completed" at bounding box center [574, 134] width 31 height 8
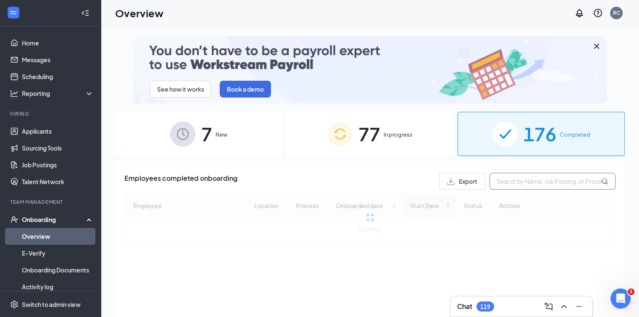
click at [536, 182] on input "text" at bounding box center [552, 181] width 126 height 17
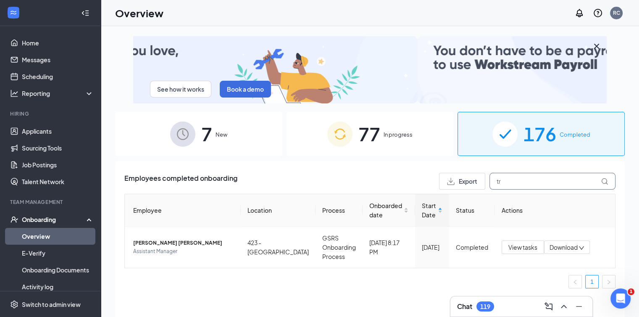
type input "t"
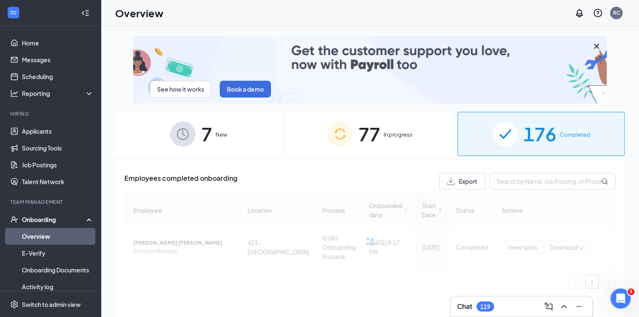
click at [401, 139] on span "In progress" at bounding box center [397, 134] width 29 height 8
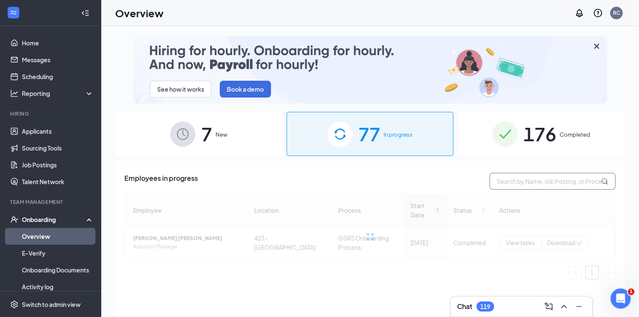
click at [514, 187] on input "text" at bounding box center [552, 181] width 126 height 17
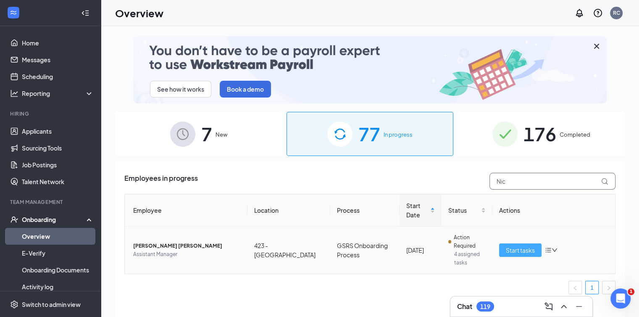
type input "Nic"
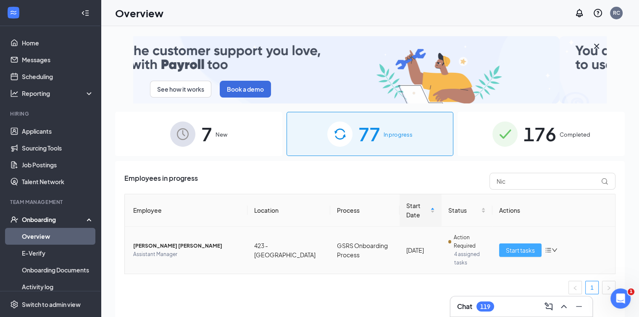
click at [515, 245] on span "Start tasks" at bounding box center [520, 249] width 29 height 9
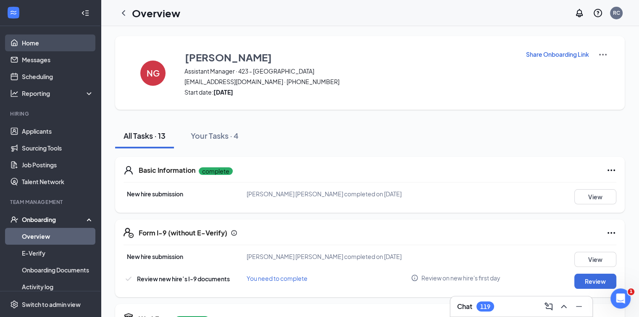
click at [66, 39] on link "Home" at bounding box center [58, 42] width 72 height 17
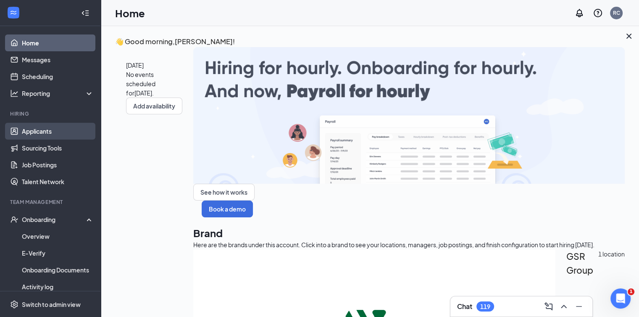
click at [55, 129] on link "Applicants" at bounding box center [58, 131] width 72 height 17
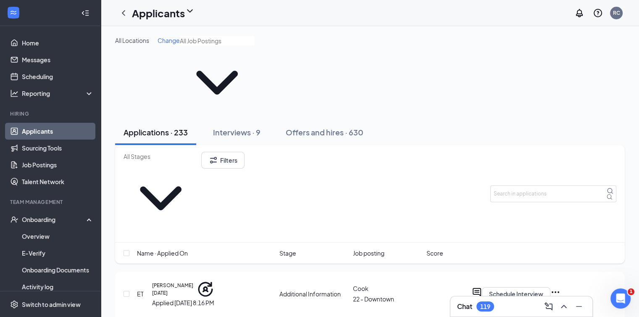
click at [192, 152] on input "text" at bounding box center [160, 156] width 74 height 9
click at [180, 45] on input "text" at bounding box center [217, 40] width 74 height 9
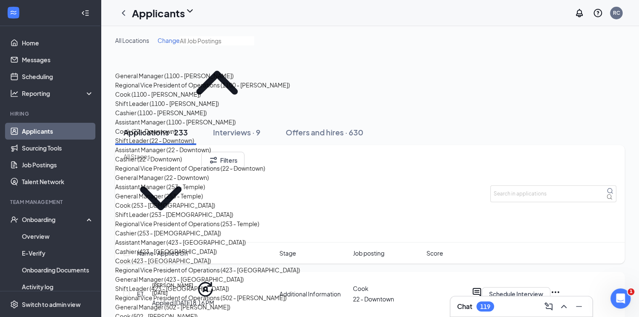
scroll to position [203, 0]
drag, startPoint x: 177, startPoint y: 128, endPoint x: 181, endPoint y: 119, distance: 9.8
click at [181, 182] on div "Assistant Manager (253 - Temple)" at bounding box center [207, 186] width 185 height 9
type input "Assistant Manager (253 - Temple)"
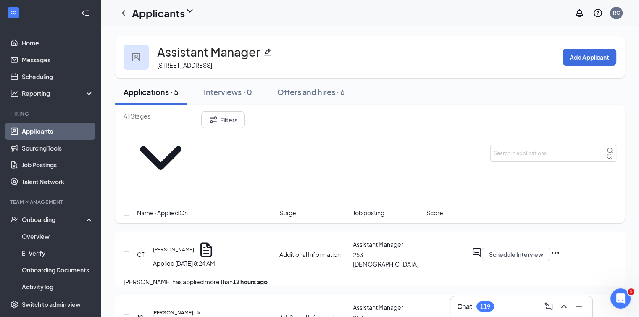
click at [195, 120] on input "text" at bounding box center [160, 115] width 74 height 9
click at [124, 14] on icon "ChevronLeft" at bounding box center [123, 12] width 3 height 5
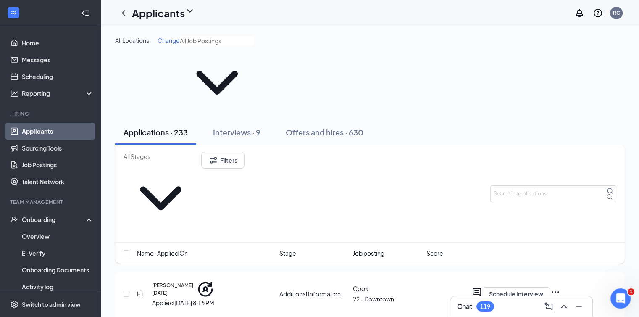
click at [198, 161] on icon "ChevronDown" at bounding box center [160, 198] width 74 height 74
click at [223, 45] on input "text" at bounding box center [217, 40] width 74 height 9
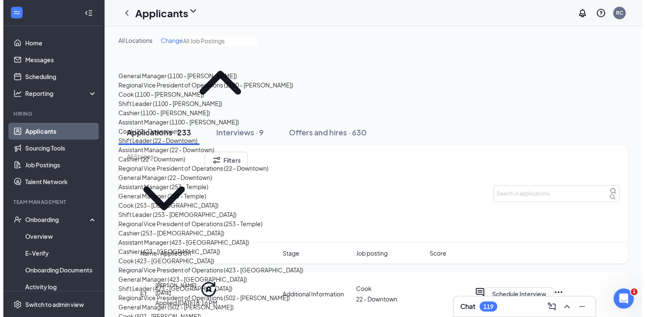
scroll to position [330, 0]
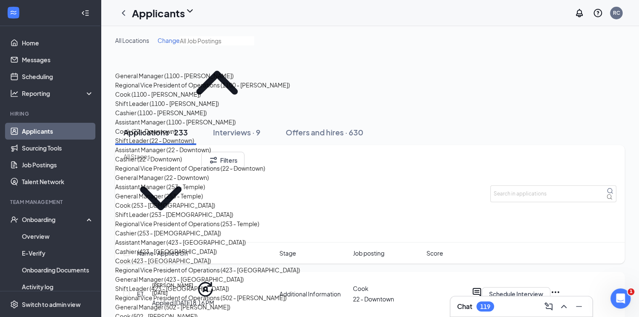
click at [187, 237] on div "Assistant Manager (423 - [GEOGRAPHIC_DATA])" at bounding box center [180, 241] width 131 height 9
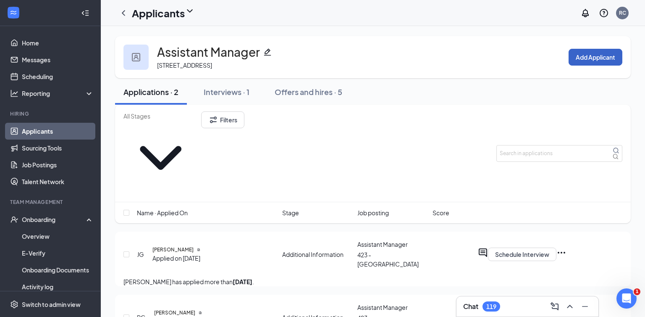
click at [598, 53] on button "Add Applicant" at bounding box center [595, 57] width 54 height 17
type input "[PERSON_NAME]"
type input "Holden"
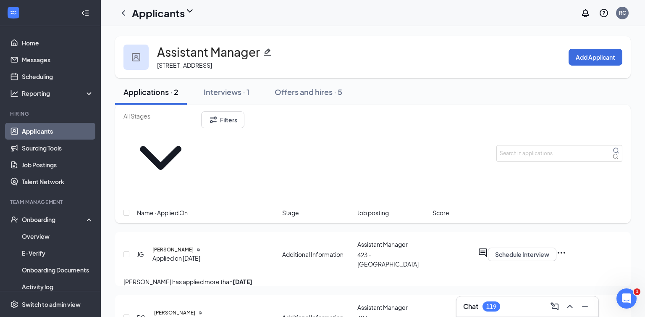
type input "[EMAIL_ADDRESS][DOMAIN_NAME]"
type input "3257254556"
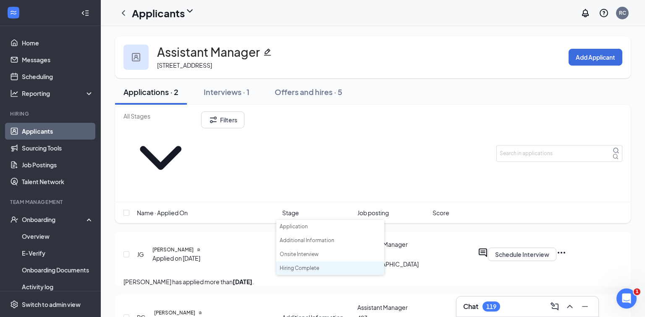
click at [302, 266] on li "Hiring Complete" at bounding box center [330, 268] width 108 height 14
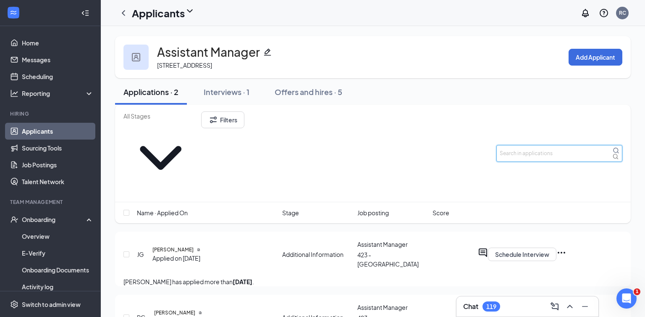
click at [531, 145] on input "text" at bounding box center [559, 153] width 126 height 17
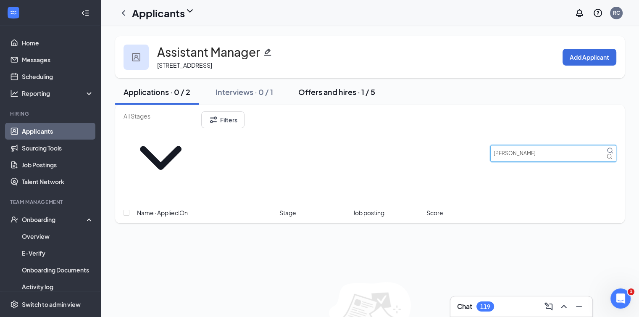
type input "[PERSON_NAME]"
click at [357, 94] on div "Offers and hires · 1 / 5" at bounding box center [336, 91] width 77 height 10
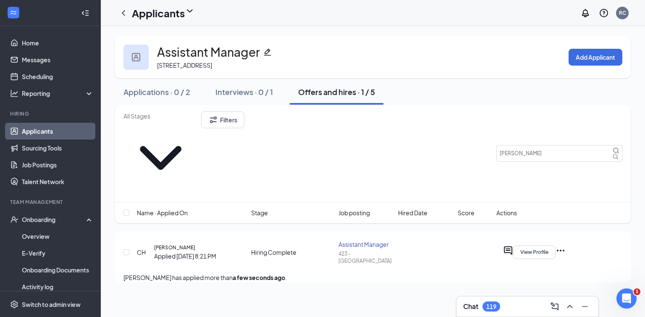
click at [566, 245] on icon "Ellipses" at bounding box center [560, 250] width 10 height 10
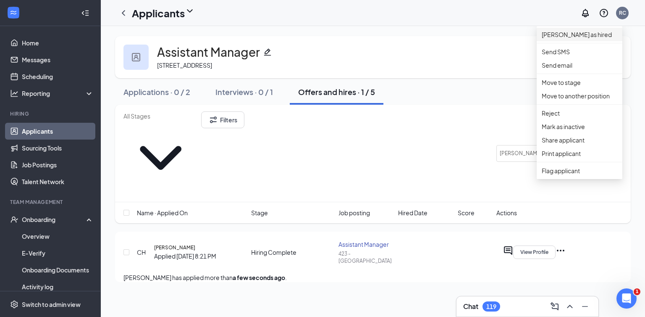
click at [584, 39] on p "[PERSON_NAME] as hired" at bounding box center [580, 34] width 76 height 9
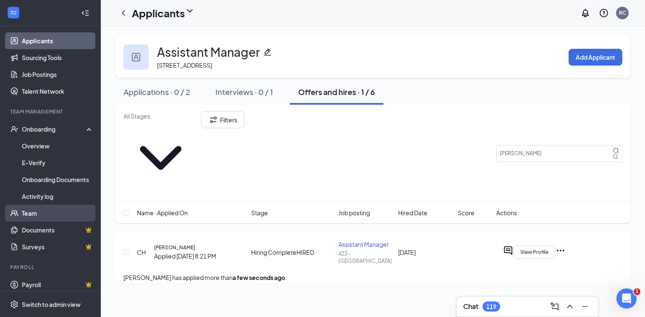
click at [49, 217] on link "Team" at bounding box center [58, 212] width 72 height 17
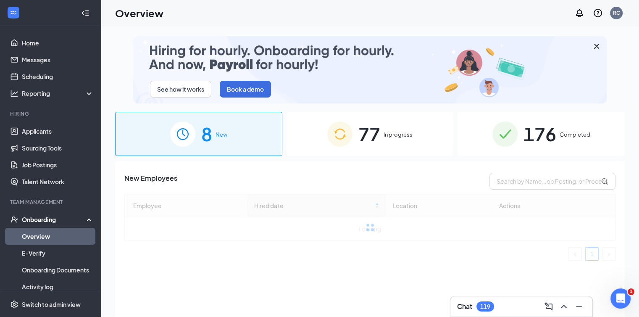
click at [403, 133] on span "In progress" at bounding box center [397, 134] width 29 height 8
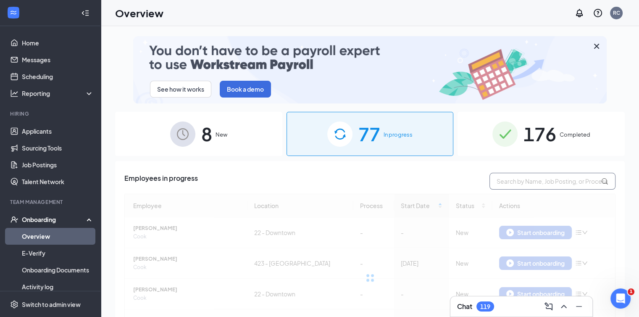
click at [513, 184] on input "text" at bounding box center [552, 181] width 126 height 17
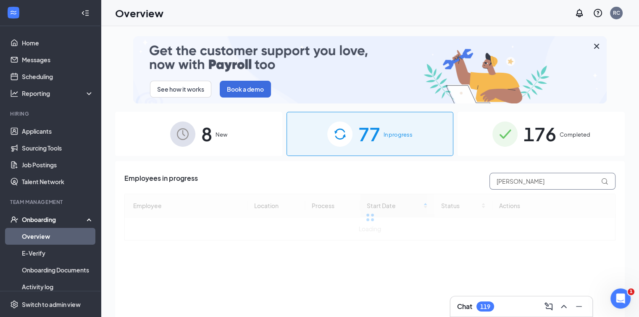
type input "[PERSON_NAME]"
click at [193, 132] on img at bounding box center [182, 133] width 25 height 25
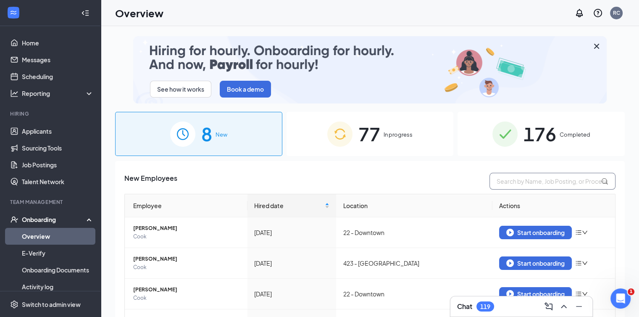
click at [521, 178] on input "text" at bounding box center [552, 181] width 126 height 17
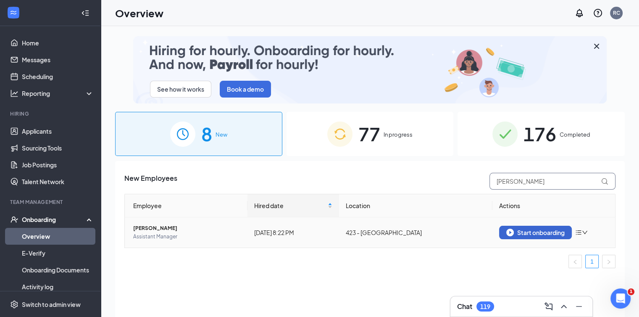
type input "Carmen Hol"
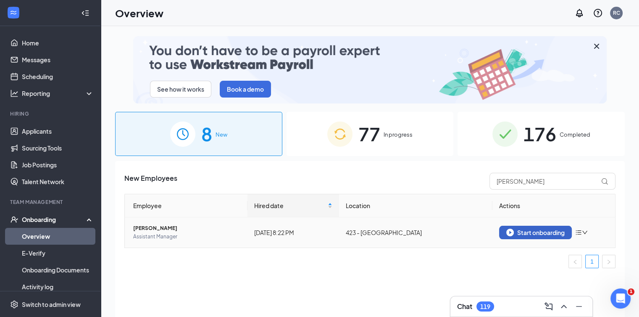
click at [539, 234] on div "Start onboarding" at bounding box center [535, 232] width 58 height 8
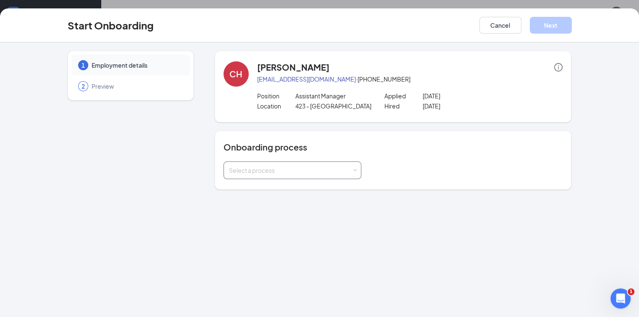
click at [278, 168] on div "Select a process" at bounding box center [290, 170] width 123 height 8
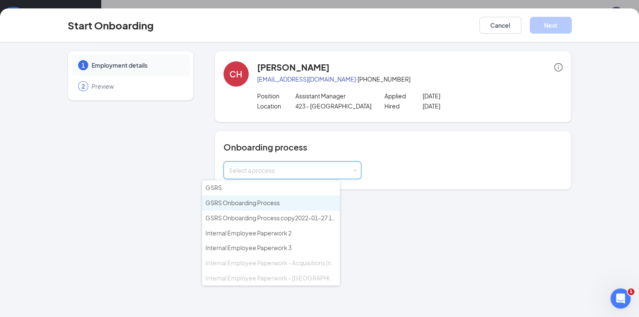
click at [263, 199] on span "GSRS Onboarding Process" at bounding box center [242, 203] width 74 height 8
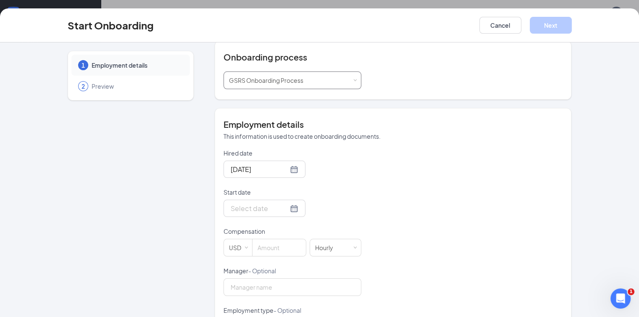
scroll to position [91, 0]
click at [265, 205] on div at bounding box center [264, 207] width 68 height 10
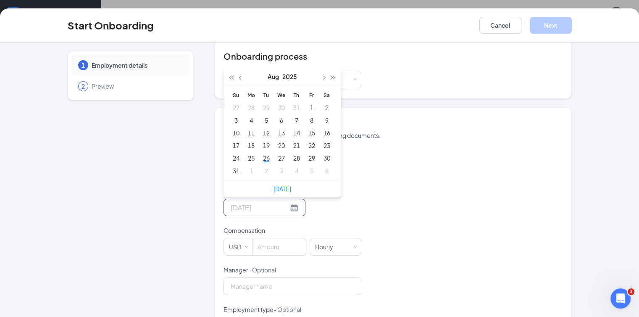
type input "Sep 4, 2025"
type input "Aug 31, 2025"
type input "Aug 1, 2025"
click at [321, 76] on span "button" at bounding box center [323, 78] width 4 height 4
type input "Sep 7, 2025"
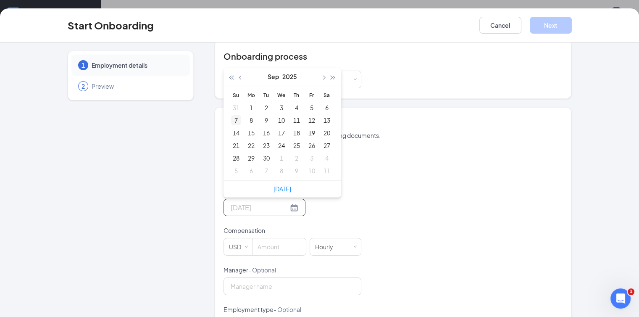
click at [231, 116] on div "7" at bounding box center [236, 120] width 10 height 10
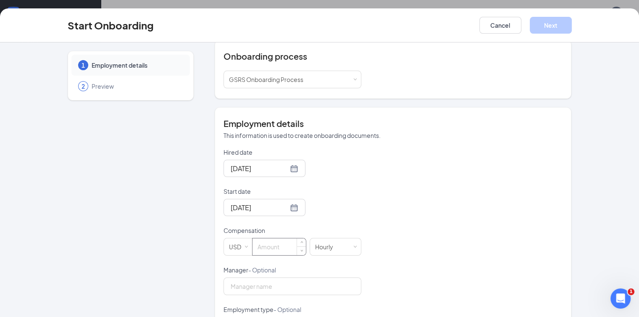
click at [252, 246] on input at bounding box center [278, 246] width 53 height 17
type input "50000"
click at [315, 247] on div "Hourly" at bounding box center [327, 246] width 24 height 17
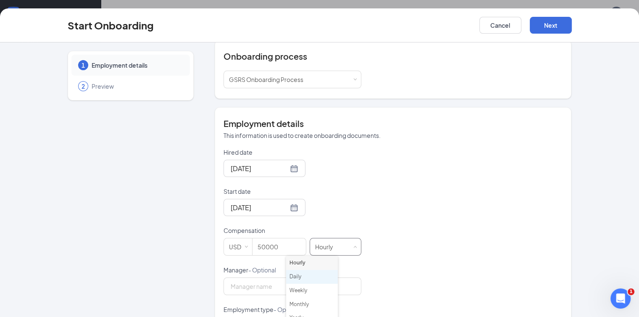
scroll to position [38, 0]
click at [306, 277] on li "Yearly" at bounding box center [312, 280] width 52 height 14
click at [273, 287] on input "Manager - Optional" at bounding box center [292, 286] width 138 height 18
type input "[PERSON_NAME]"
click at [345, 174] on div "Hired date Aug 27, 2025 Start date Sep 7, 2025 Sep 2025 Su Mo Tu We Th Fr Sa 31…" at bounding box center [392, 285] width 339 height 275
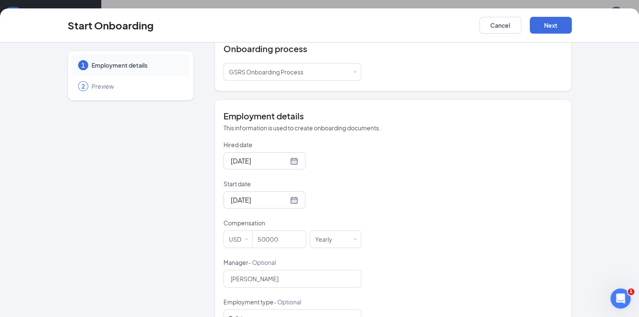
scroll to position [215, 0]
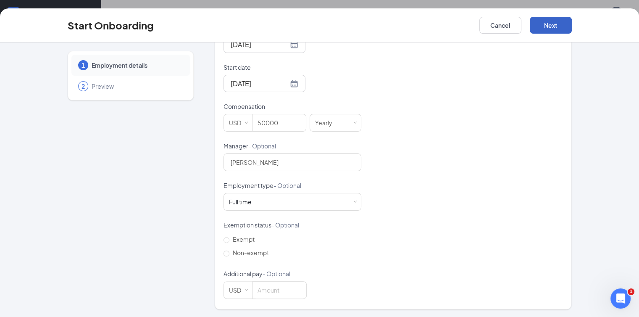
click at [571, 26] on button "Next" at bounding box center [550, 25] width 42 height 17
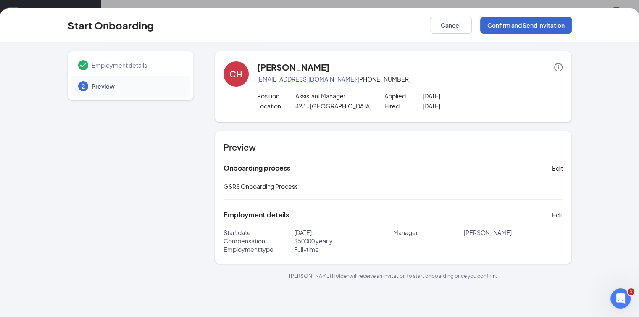
scroll to position [0, 0]
click at [571, 20] on button "Confirm and Send Invitation" at bounding box center [526, 25] width 92 height 17
